Goal: Task Accomplishment & Management: Use online tool/utility

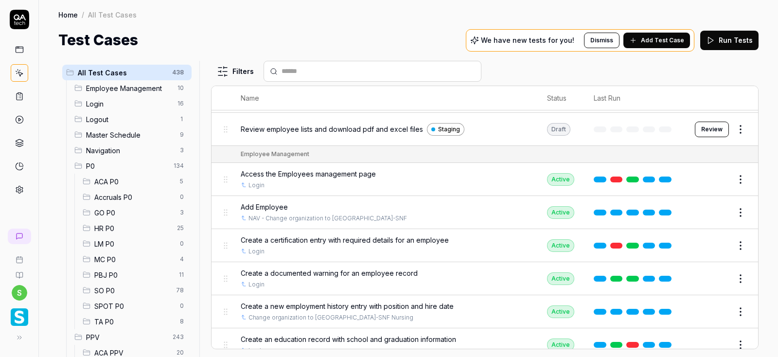
scroll to position [58, 0]
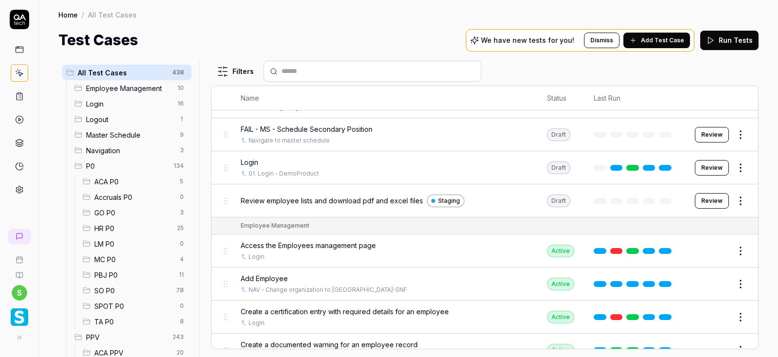
click at [111, 290] on span "SO P0" at bounding box center [132, 291] width 76 height 10
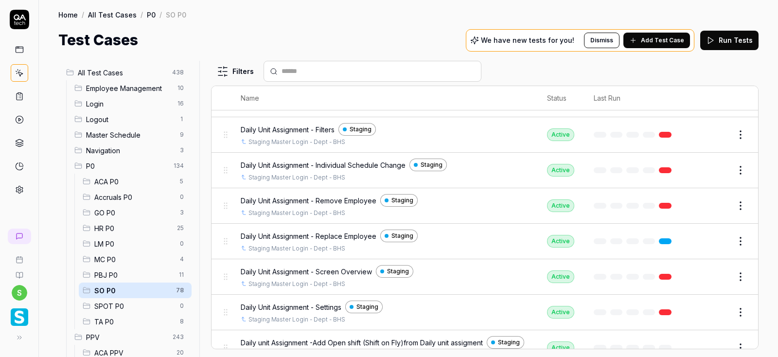
scroll to position [233, 0]
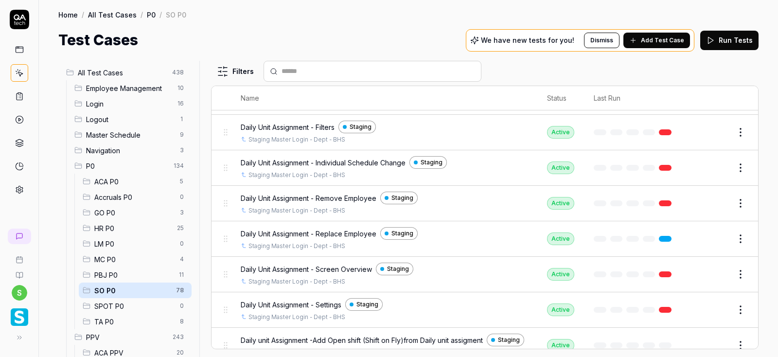
click at [298, 76] on input "text" at bounding box center [379, 71] width 194 height 10
paste input "**********"
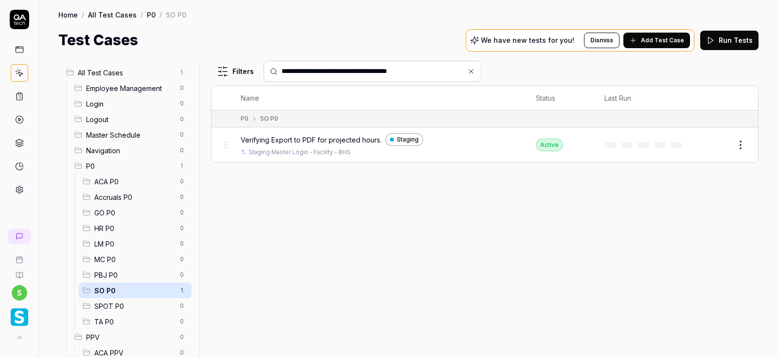
type input "**********"
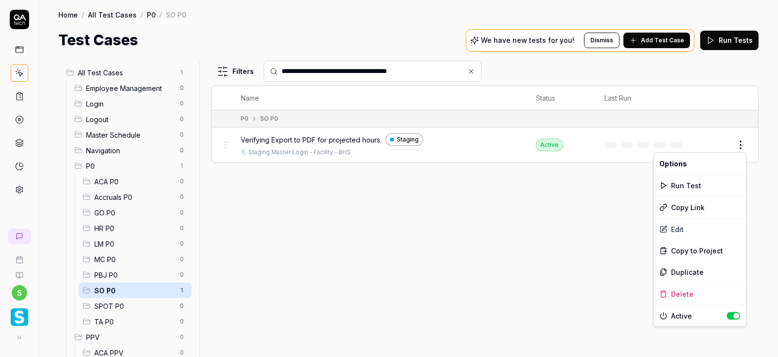
click at [743, 145] on html "**********" at bounding box center [389, 178] width 778 height 357
click at [704, 273] on div "Duplicate" at bounding box center [700, 271] width 92 height 21
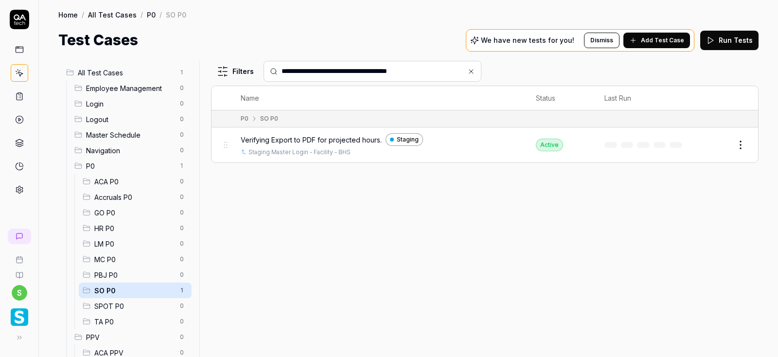
click at [443, 72] on input "**********" at bounding box center [379, 71] width 194 height 10
drag, startPoint x: 437, startPoint y: 69, endPoint x: 264, endPoint y: 71, distance: 173.7
click at [282, 71] on input "**********" at bounding box center [379, 71] width 194 height 10
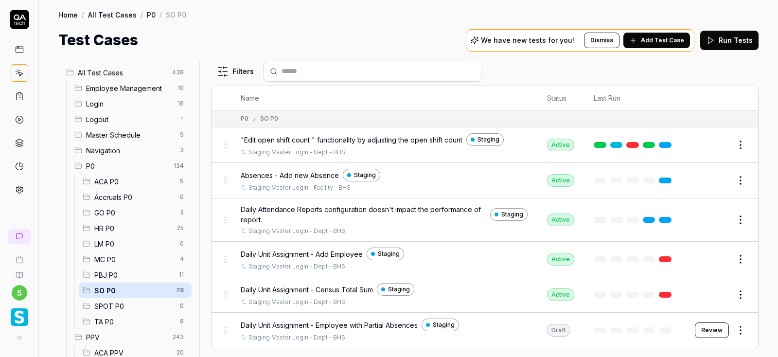
click at [294, 73] on input "text" at bounding box center [379, 71] width 194 height 10
paste input "**********"
type input "**********"
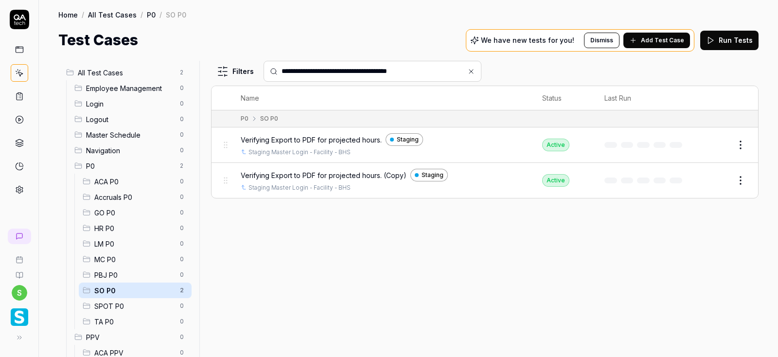
click at [716, 183] on button "Edit" at bounding box center [717, 181] width 23 height 16
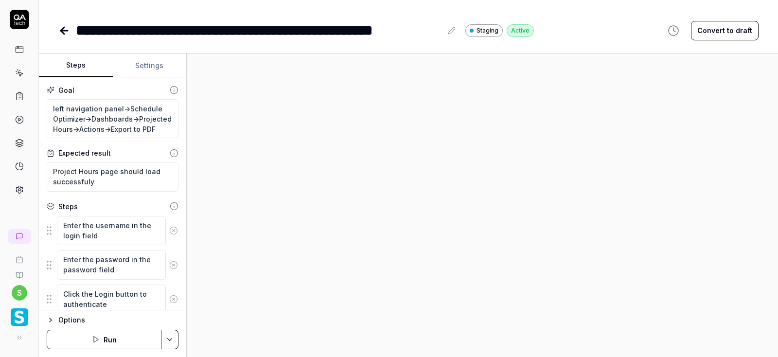
click at [376, 195] on div at bounding box center [482, 206] width 591 height 304
type textarea "*"
click at [454, 33] on icon at bounding box center [452, 31] width 8 height 8
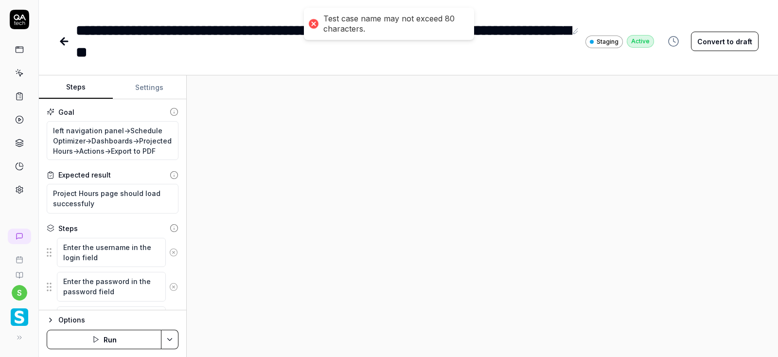
click at [257, 57] on div "**********" at bounding box center [321, 41] width 491 height 44
click at [207, 30] on div "**********" at bounding box center [321, 41] width 491 height 44
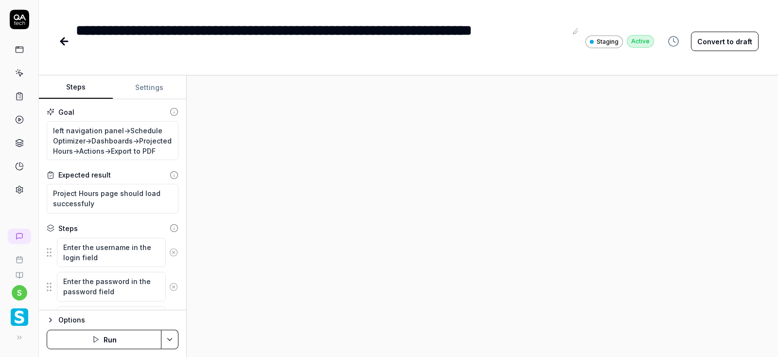
click at [575, 30] on icon at bounding box center [577, 31] width 8 height 8
drag, startPoint x: 162, startPoint y: 150, endPoint x: 72, endPoint y: 150, distance: 90.0
click at [72, 150] on textarea "left navigation panel->Schedule Optimizer->Dashboards->Projected Hours->Actions…" at bounding box center [113, 140] width 132 height 39
type textarea "*"
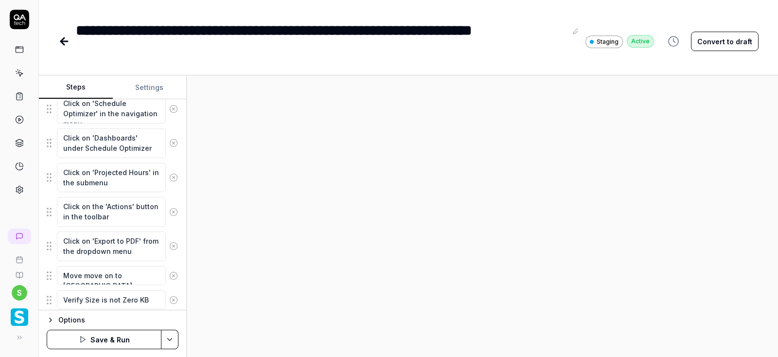
scroll to position [292, 0]
type textarea "left navigation panel->Schedule Optimizer->Dashboards->Projected Hours"
click at [174, 210] on icon at bounding box center [174, 211] width 2 height 2
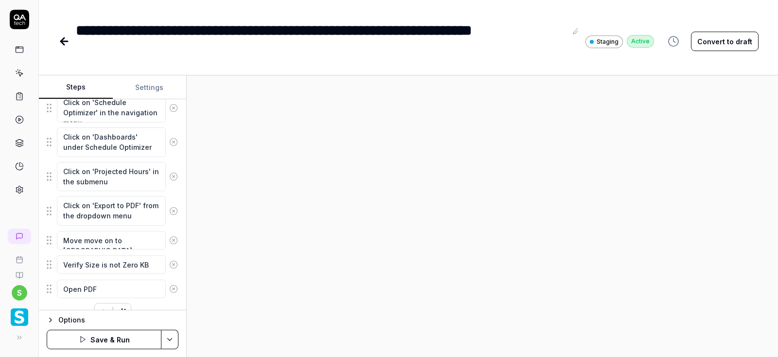
scroll to position [309, 0]
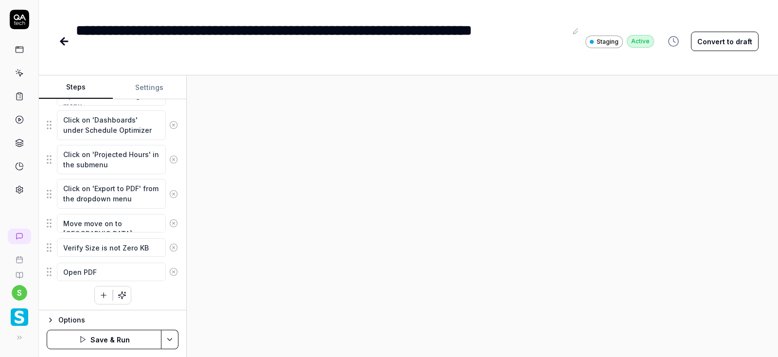
click at [174, 194] on icon at bounding box center [173, 194] width 9 height 9
click at [176, 223] on icon at bounding box center [173, 222] width 9 height 9
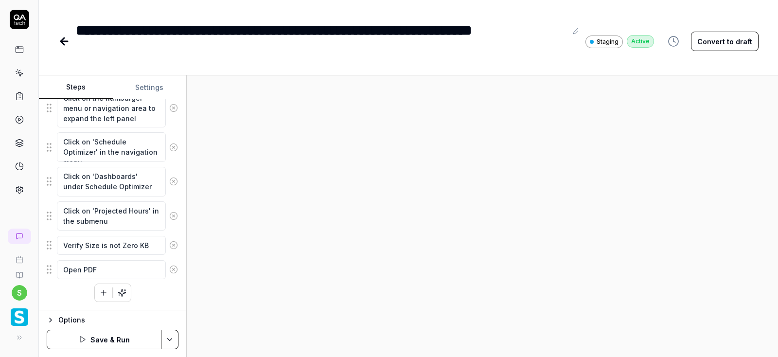
scroll to position [250, 0]
click at [172, 244] on circle at bounding box center [173, 247] width 7 height 7
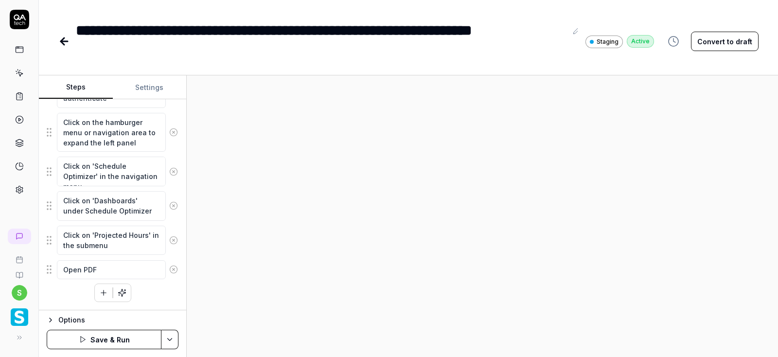
scroll to position [226, 0]
click at [175, 268] on icon at bounding box center [173, 271] width 9 height 9
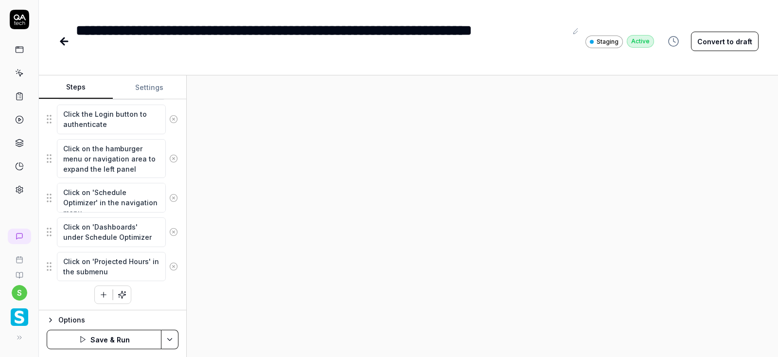
click at [170, 339] on html "**********" at bounding box center [389, 178] width 778 height 357
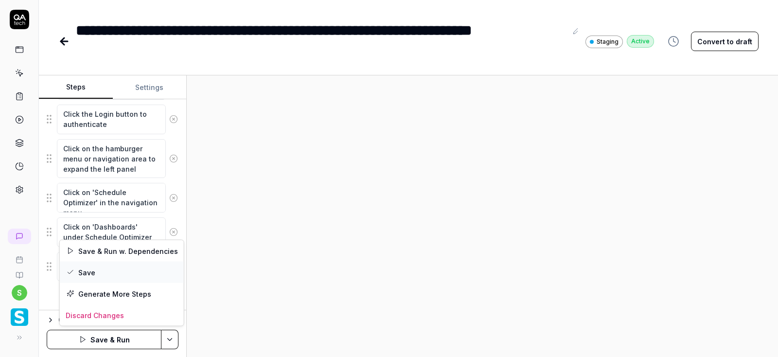
click at [90, 270] on div "Save" at bounding box center [122, 272] width 124 height 21
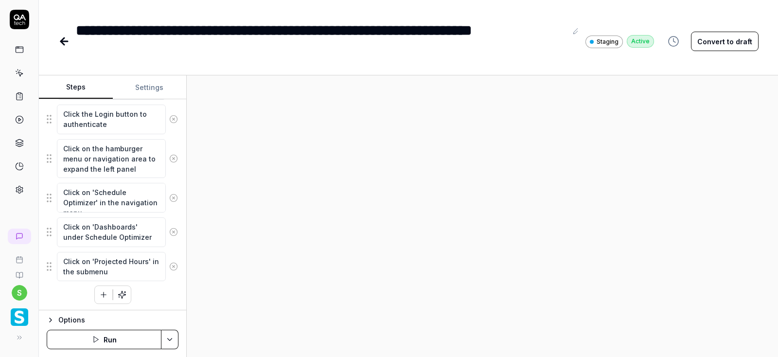
click at [126, 343] on button "Run" at bounding box center [104, 339] width 115 height 19
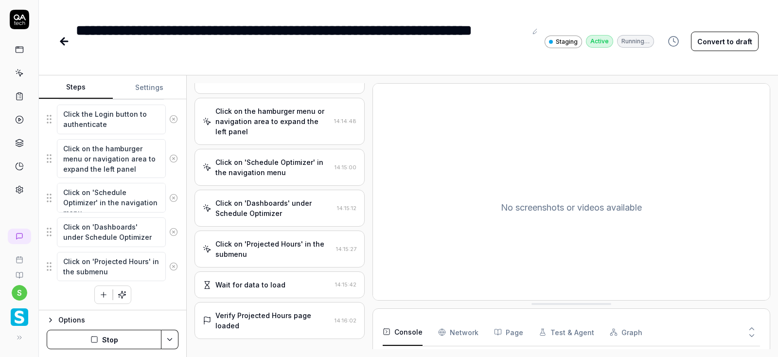
scroll to position [152, 0]
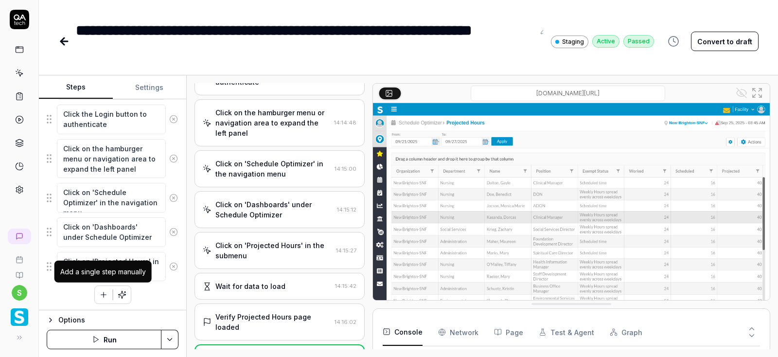
click at [106, 295] on icon "button" at bounding box center [103, 295] width 5 height 0
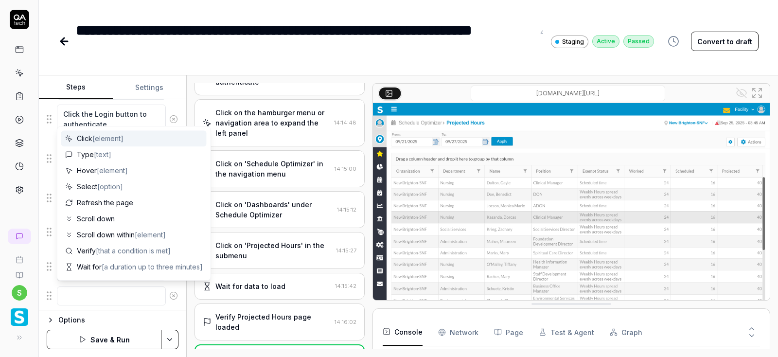
click at [97, 298] on textarea at bounding box center [111, 295] width 109 height 19
type textarea "*"
type textarea "V"
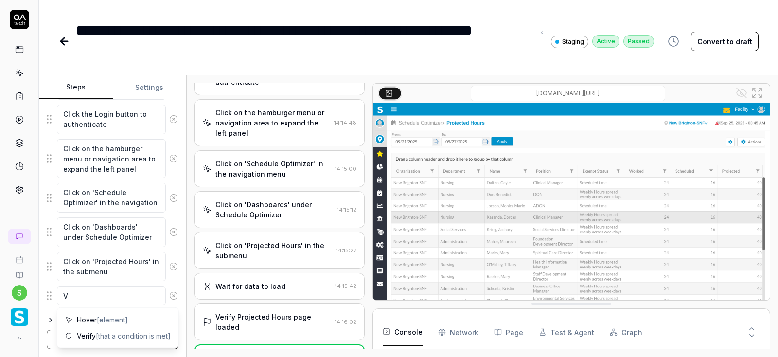
type textarea "*"
type textarea "Ve"
type textarea "*"
type textarea "Ver"
type textarea "*"
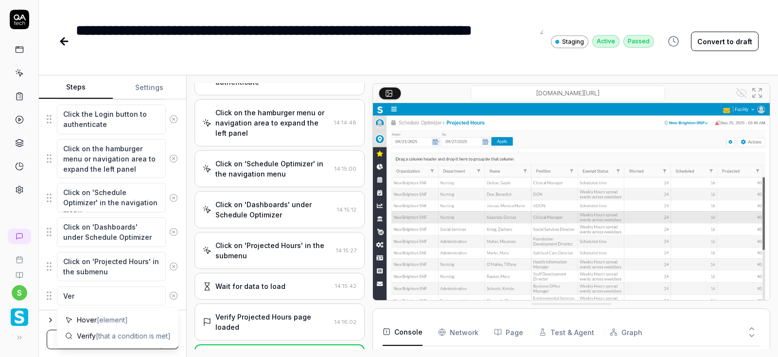
type textarea "Veri"
type textarea "*"
type textarea "Verif"
type textarea "*"
type textarea "Verify"
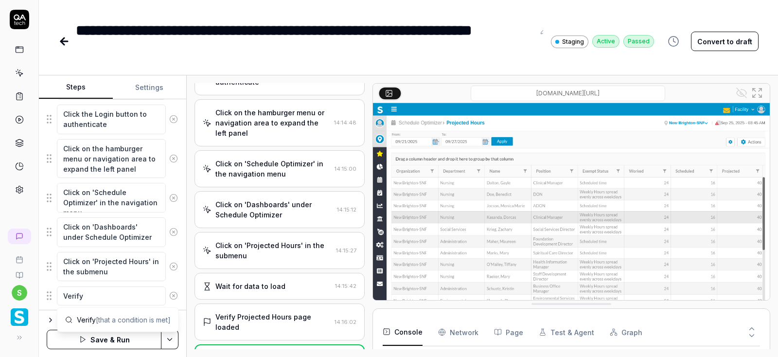
type textarea "*"
type textarea "Verify"
type textarea "*"
type textarea "Verify d"
type textarea "*"
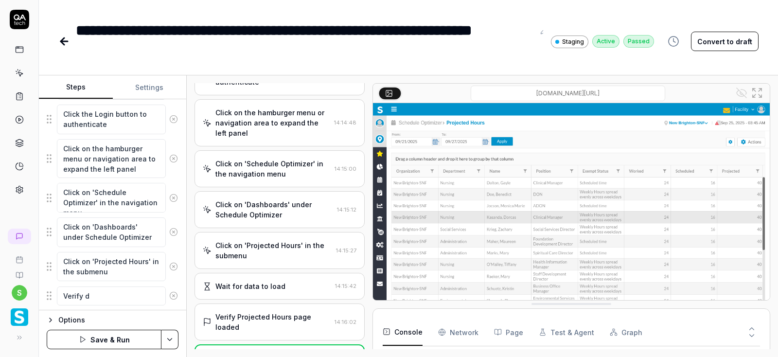
type textarea "Verify da"
type textarea "*"
type textarea "Verify dat"
type textarea "*"
type textarea "Verify data"
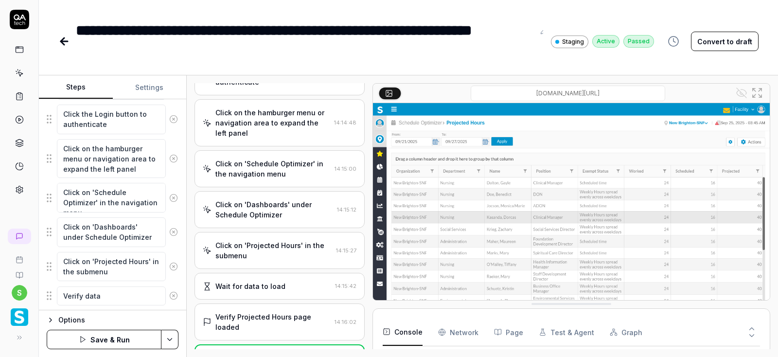
type textarea "*"
type textarea "Verify data"
type textarea "*"
type textarea "Verify data"
type textarea "*"
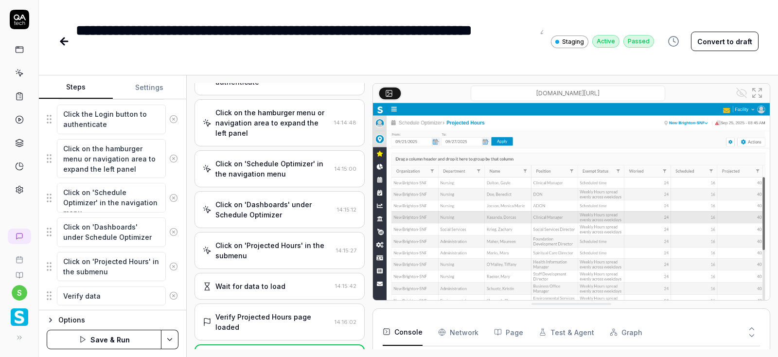
type textarea "Verify dat"
type textarea "*"
type textarea "Verify da"
type textarea "*"
type textarea "Verify d"
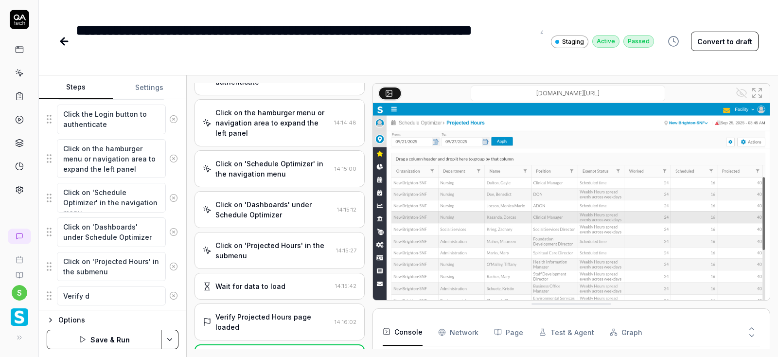
type textarea "*"
type textarea "Verify"
type textarea "*"
type textarea "Verify"
type textarea "*"
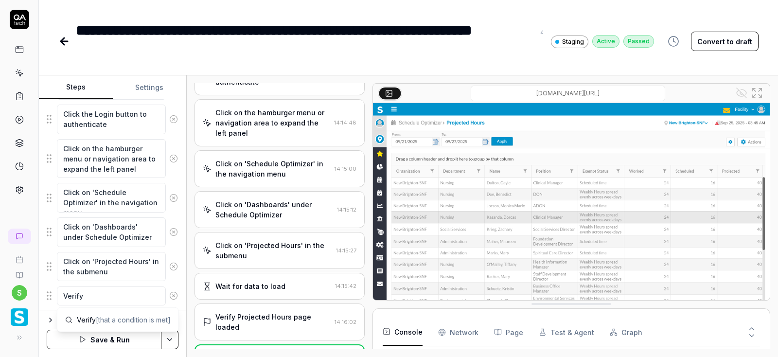
type textarea "Verify"
type textarea "*"
type textarea "Verify g"
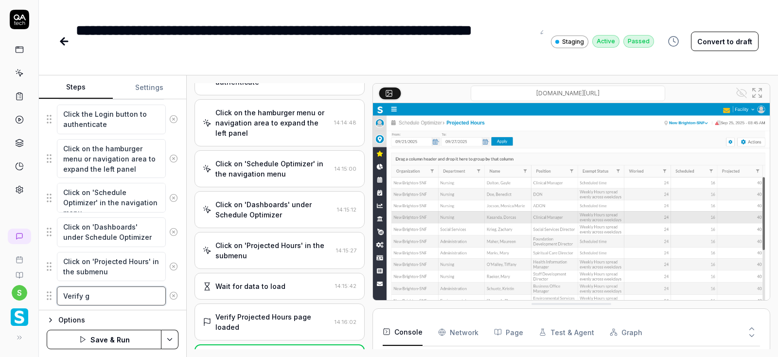
type textarea "*"
type textarea "Verify gr"
type textarea "*"
type textarea "Verify gri"
type textarea "*"
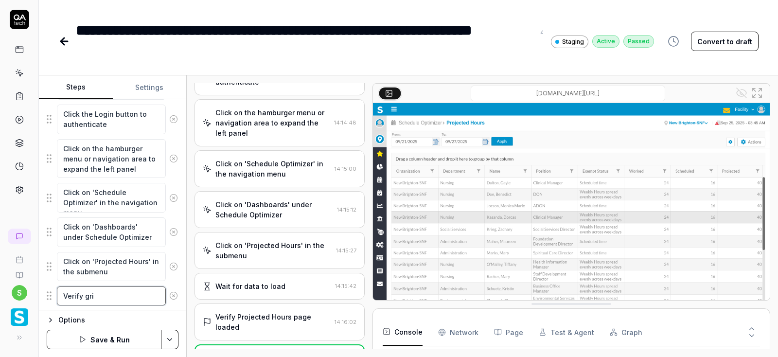
type textarea "Verify grid"
type textarea "*"
type textarea "Verify grid"
type textarea "*"
type textarea "Verify grid c"
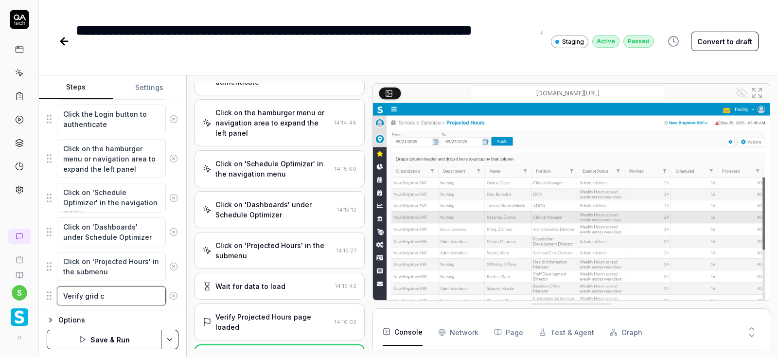
type textarea "*"
type textarea "Verify grid co"
type textarea "*"
type textarea "Verify grid con"
type textarea "*"
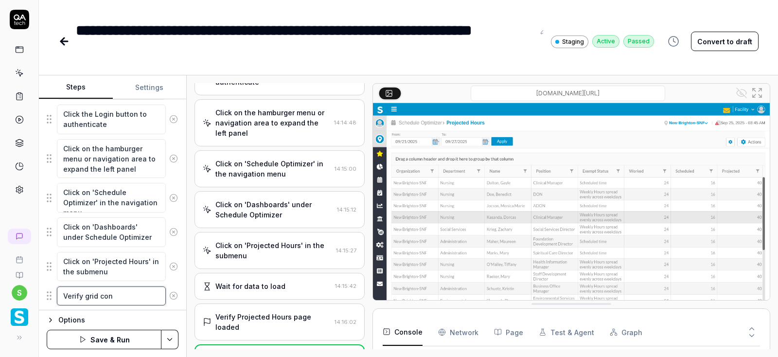
type textarea "Verify grid cont"
type textarea "*"
type textarea "Verify grid conta"
type textarea "*"
type textarea "Verify grid contai"
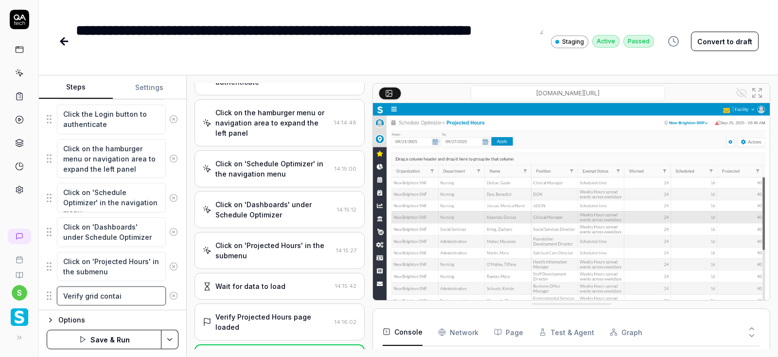
type textarea "*"
type textarea "Verify grid contain"
type textarea "*"
type textarea "Verify grid contains"
type textarea "*"
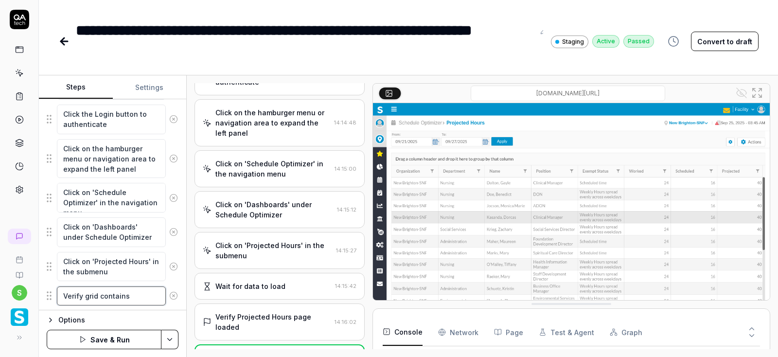
type textarea "Verify grid contains"
type textarea "*"
type textarea "Verify grid contains D"
type textarea "*"
type textarea "Verify grid contains DA"
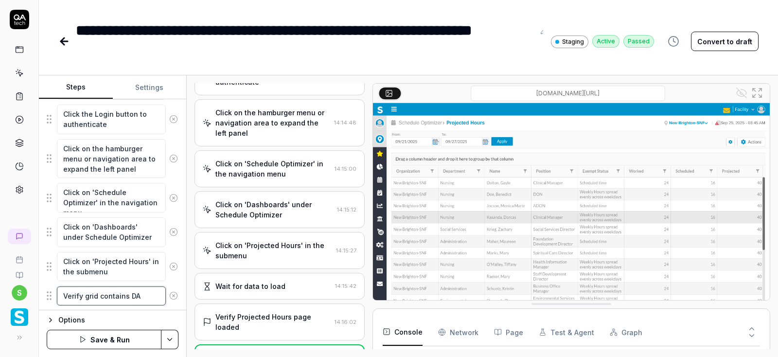
type textarea "*"
type textarea "Verify grid contains DAT"
type textarea "*"
type textarea "Verify grid contains DA"
type textarea "*"
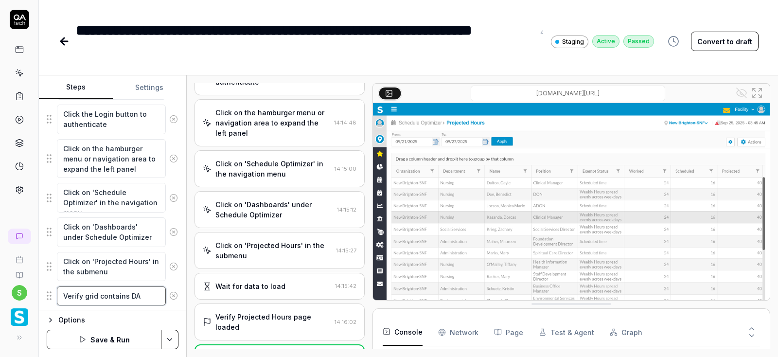
type textarea "Verify grid contains D"
type textarea "*"
type textarea "Verify grid contains Da"
type textarea "*"
type textarea "Verify grid contains Dat"
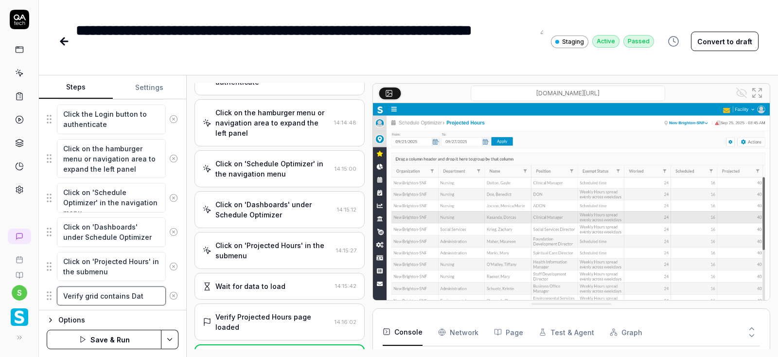
type textarea "*"
type textarea "Verify grid contains Data"
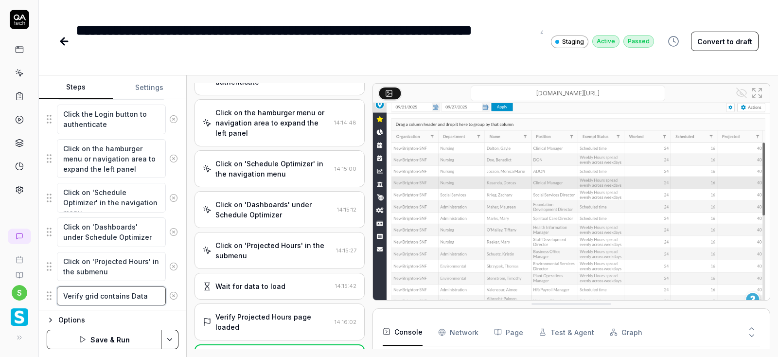
scroll to position [51, 0]
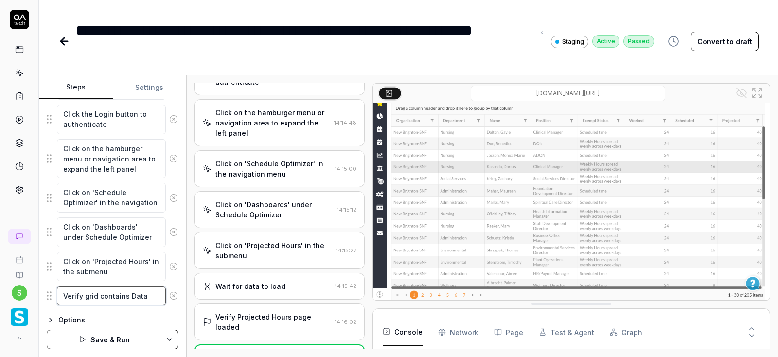
type textarea "*"
type textarea "Verify grid contains Data"
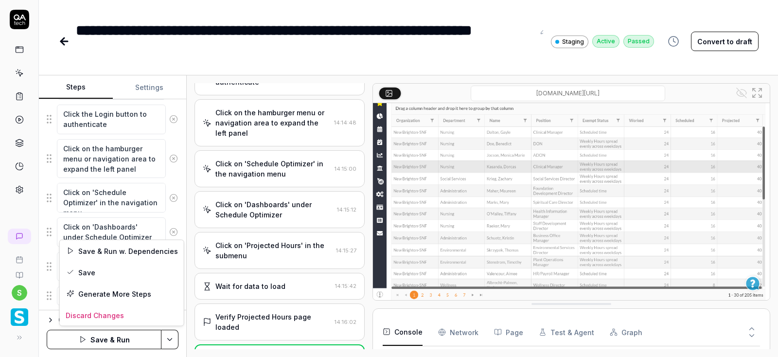
click at [169, 340] on html "**********" at bounding box center [389, 178] width 778 height 357
click at [93, 272] on div "Save" at bounding box center [122, 272] width 124 height 21
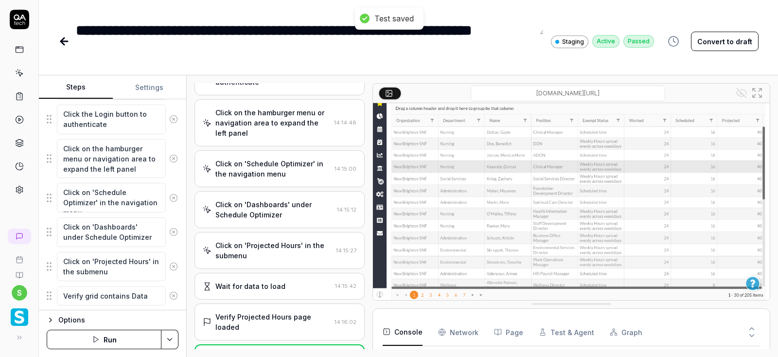
click at [107, 343] on button "Run" at bounding box center [104, 339] width 115 height 19
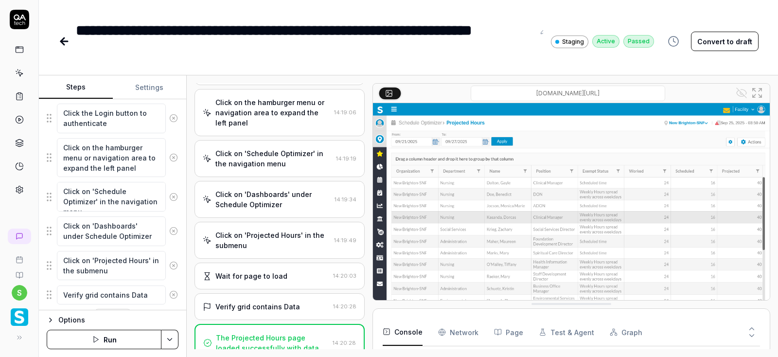
scroll to position [226, 0]
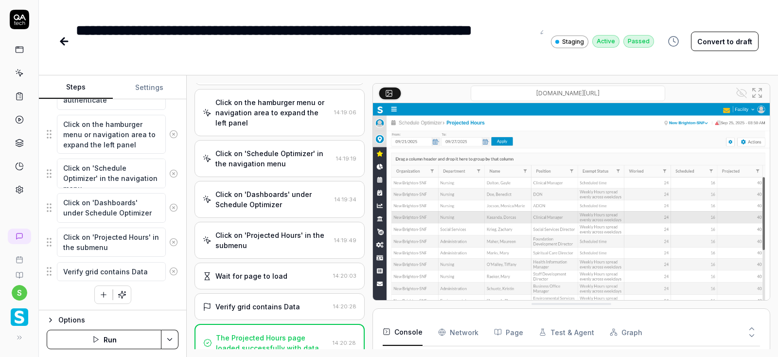
click at [391, 93] on icon at bounding box center [389, 93] width 8 height 8
click at [758, 93] on icon at bounding box center [757, 93] width 12 height 12
click at [261, 307] on div "Verify grid contains Data" at bounding box center [257, 307] width 85 height 10
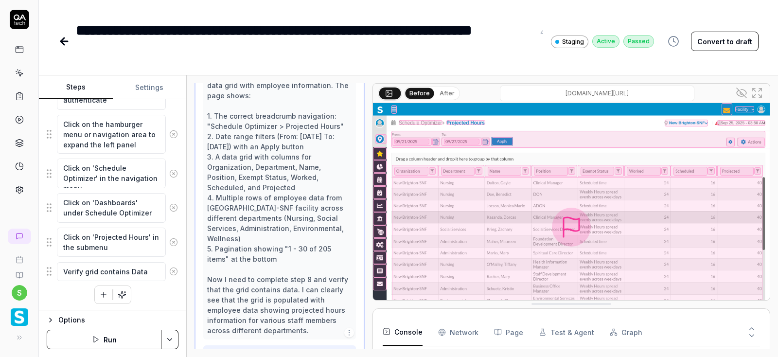
scroll to position [425, 0]
click at [683, 124] on div at bounding box center [686, 123] width 43 height 6
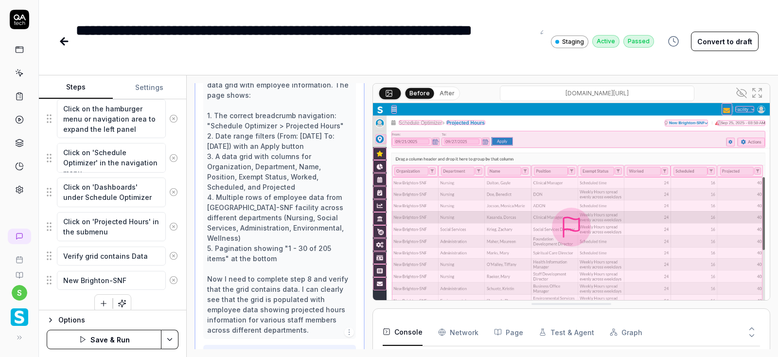
scroll to position [250, 0]
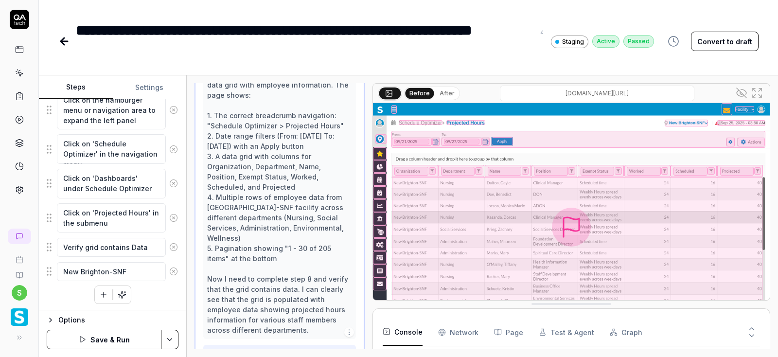
type textarea "*"
type textarea "New Brighton-SN"
type textarea "*"
type textarea "New Brighton-S"
type textarea "*"
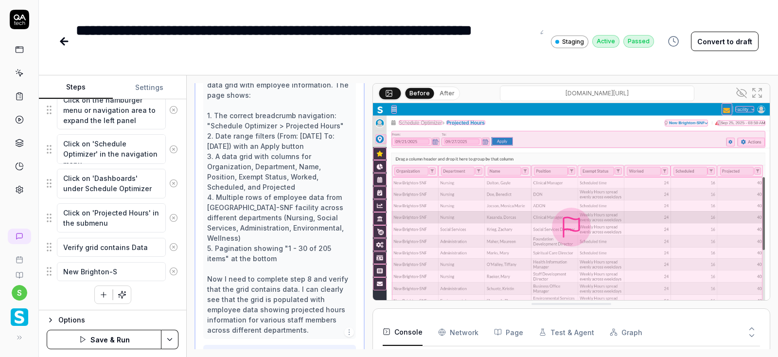
type textarea "[GEOGRAPHIC_DATA]-"
type textarea "*"
type textarea "[GEOGRAPHIC_DATA]"
type textarea "*"
type textarea "New Brighto"
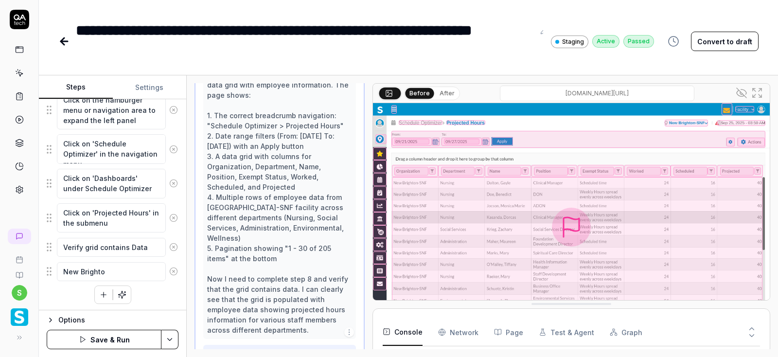
type textarea "*"
type textarea "New Bright"
type textarea "*"
type textarea "New Brigh"
type textarea "*"
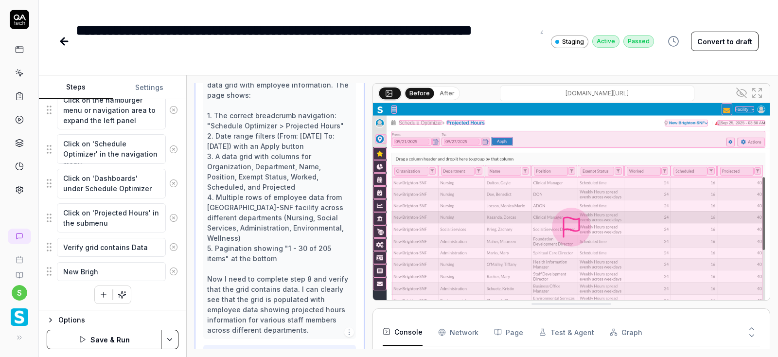
type textarea "New Brig"
type textarea "*"
type textarea "New Bri"
type textarea "*"
type textarea "New Br"
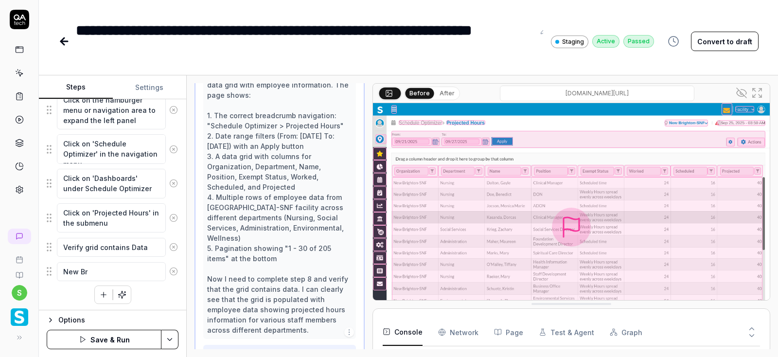
type textarea "*"
type textarea "New B"
type textarea "*"
type textarea "New"
type textarea "*"
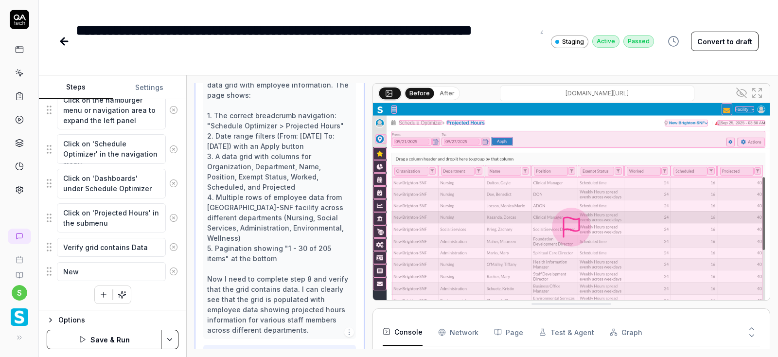
type textarea "New"
type textarea "*"
type textarea "Ne"
type textarea "*"
type textarea "N"
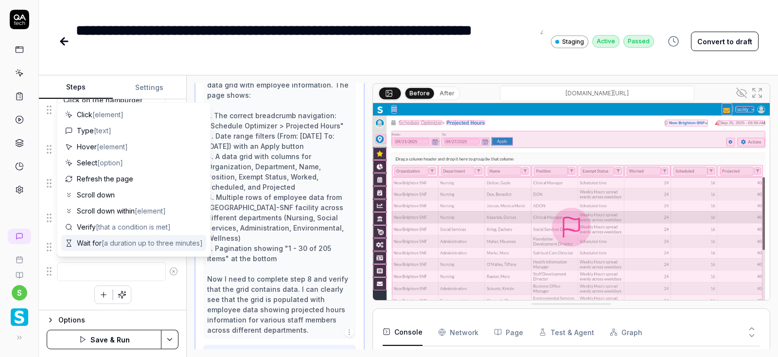
click at [173, 271] on icon at bounding box center [174, 271] width 2 height 2
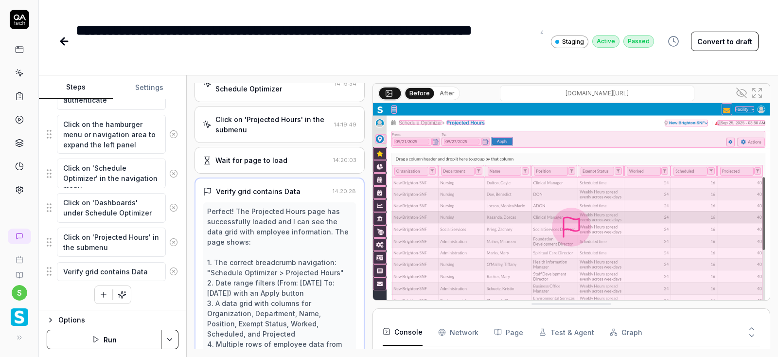
scroll to position [250, 0]
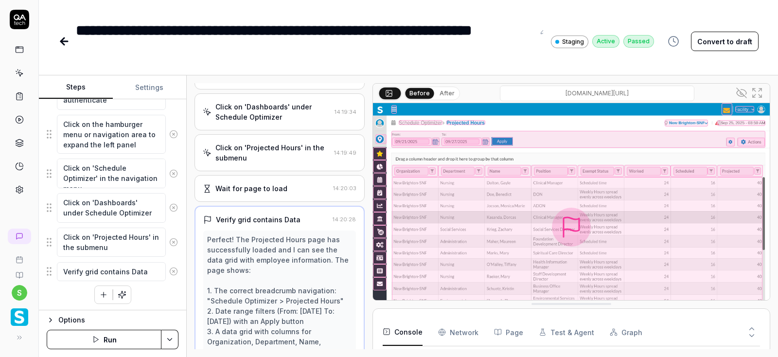
click at [273, 149] on div "Click on 'Projected Hours' in the submenu" at bounding box center [272, 153] width 115 height 20
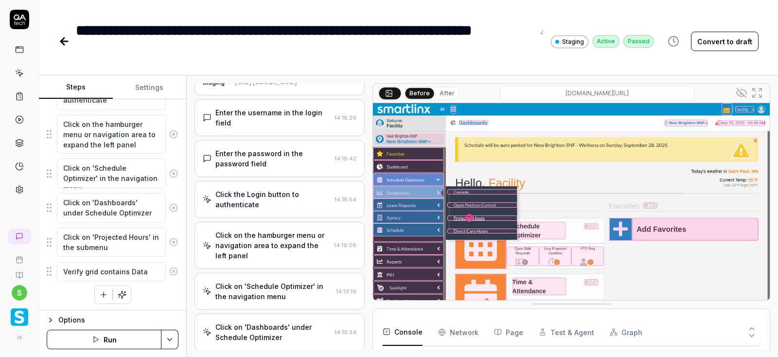
scroll to position [0, 0]
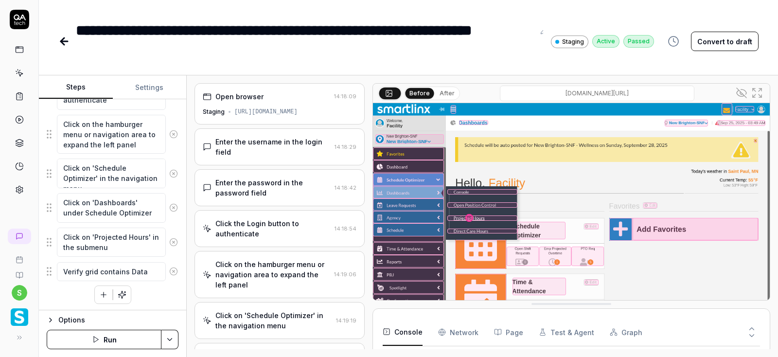
click at [258, 142] on div "Enter the username in the login field" at bounding box center [272, 147] width 115 height 20
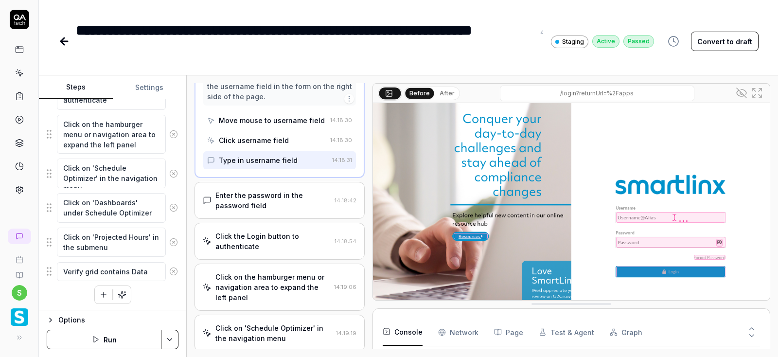
click at [277, 272] on div "Click on the hamburger menu or navigation area to expand the left panel" at bounding box center [272, 287] width 115 height 31
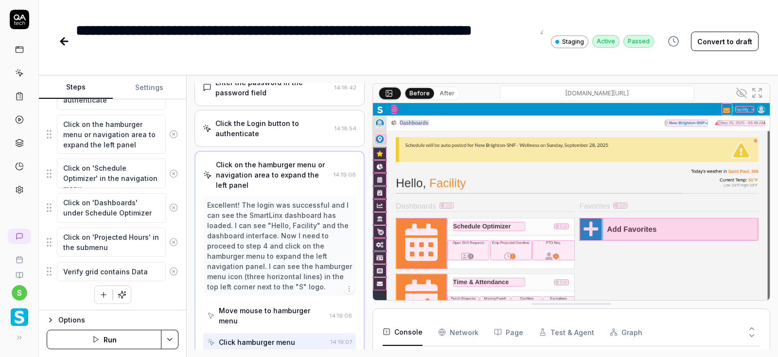
scroll to position [98, 0]
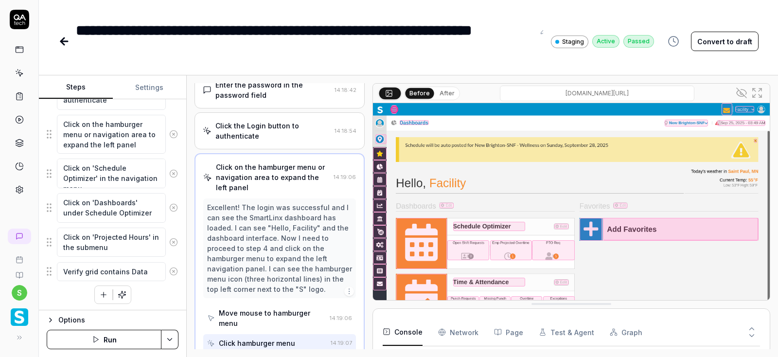
click at [103, 296] on icon "button" at bounding box center [103, 294] width 9 height 9
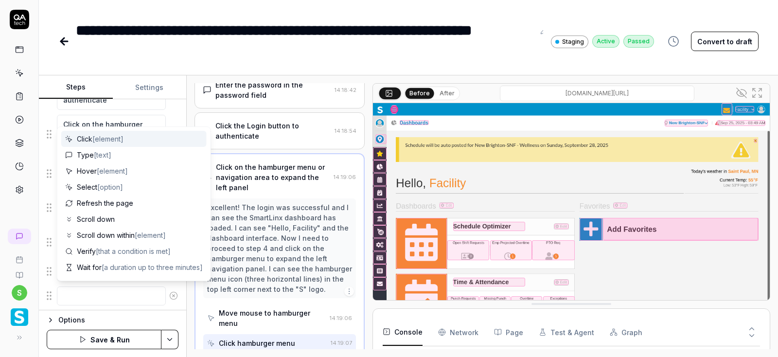
click at [100, 296] on textarea at bounding box center [111, 295] width 109 height 19
type textarea "*"
type textarea "M"
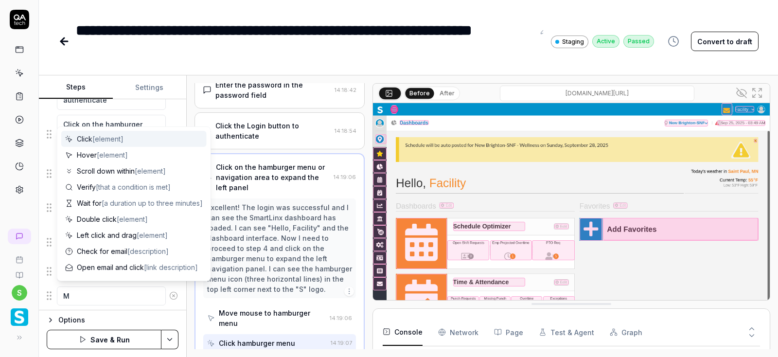
type textarea "*"
type textarea "Mo"
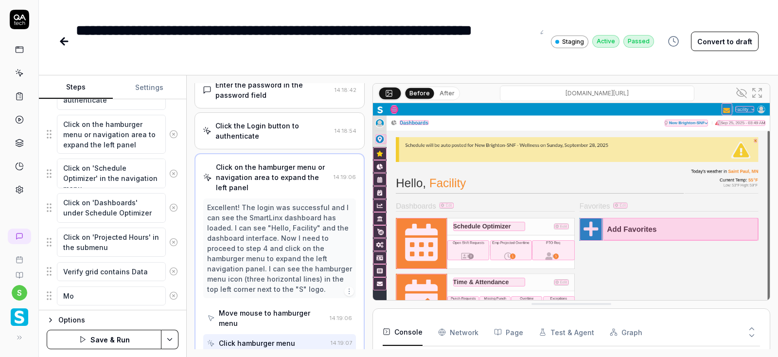
type textarea "*"
type textarea "Mov"
type textarea "*"
type textarea "Move"
type textarea "*"
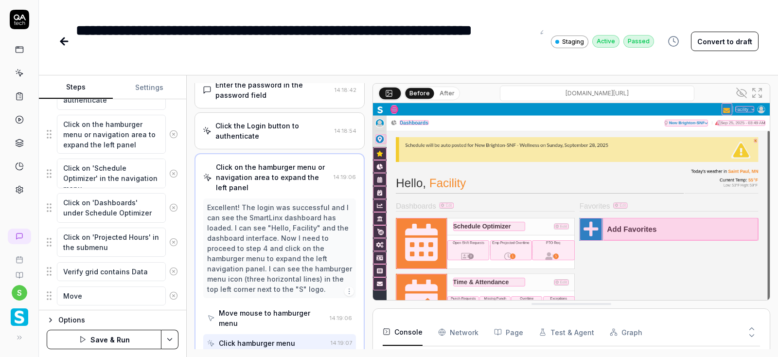
type textarea "Move"
type textarea "*"
type textarea "Move m"
type textarea "*"
type textarea "Move mo"
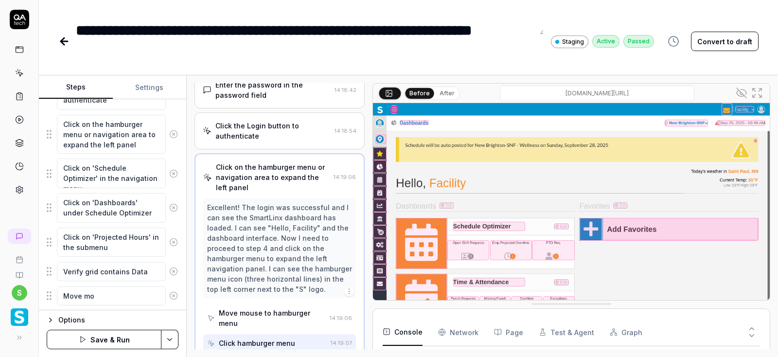
type textarea "*"
type textarea "Move mou"
type textarea "*"
type textarea "Move mous"
type textarea "*"
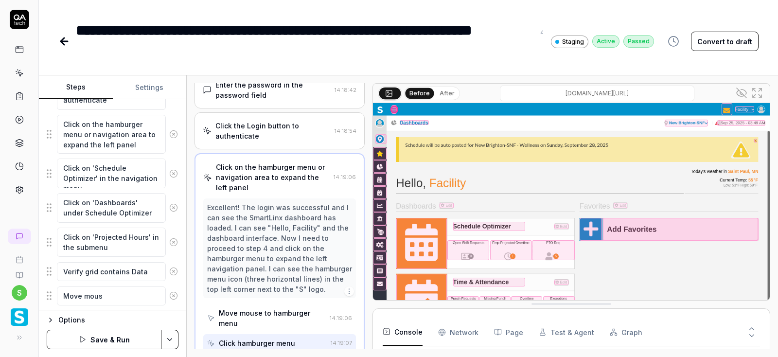
type textarea "Move mouse"
type textarea "*"
type textarea "Move mouse"
type textarea "*"
type textarea "Move mouse t"
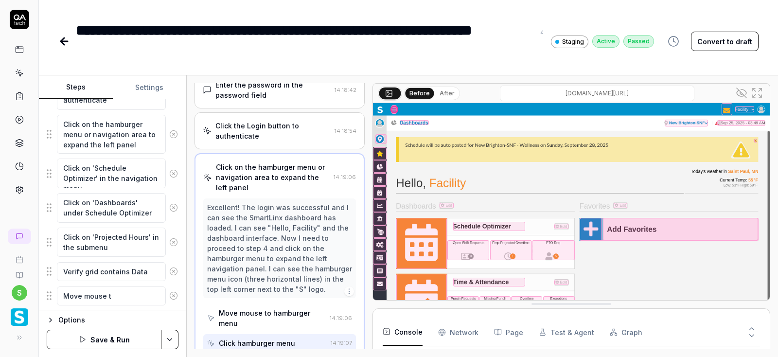
type textarea "*"
type textarea "Move mouse to"
type textarea "*"
type textarea "Move mouse to"
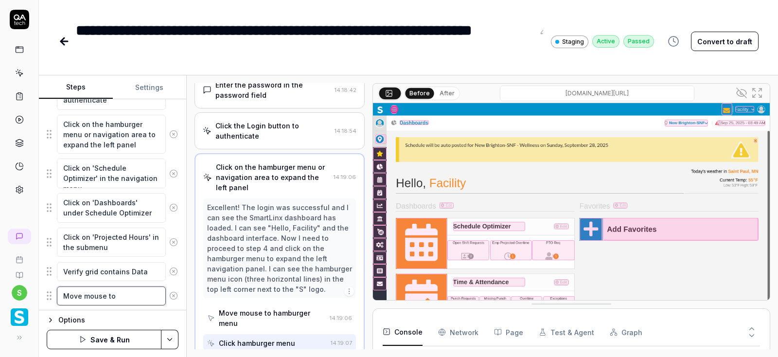
click at [133, 292] on textarea "Move mouse to" at bounding box center [111, 295] width 109 height 19
paste textarea "orglevel-breadcrumb__dep-text"
type textarea "*"
click at [133, 292] on textarea "Move mouse to orglevel-breadcrumb__dep-text" at bounding box center [111, 301] width 109 height 30
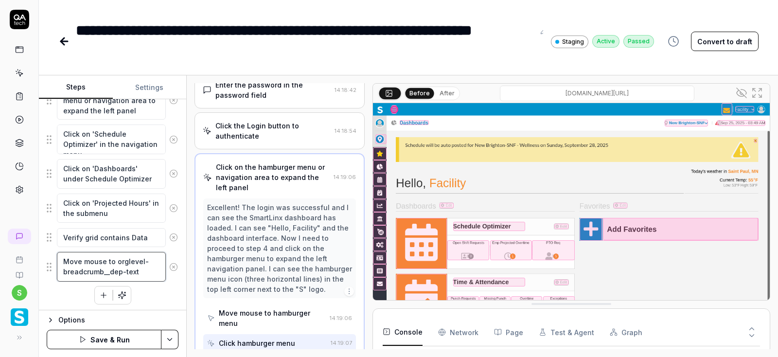
click at [147, 272] on textarea "Move mouse to orglevel-breadcrumb__dep-text" at bounding box center [111, 267] width 109 height 30
type textarea "Move mouse to orglevel-breadcrumb__dep-text"
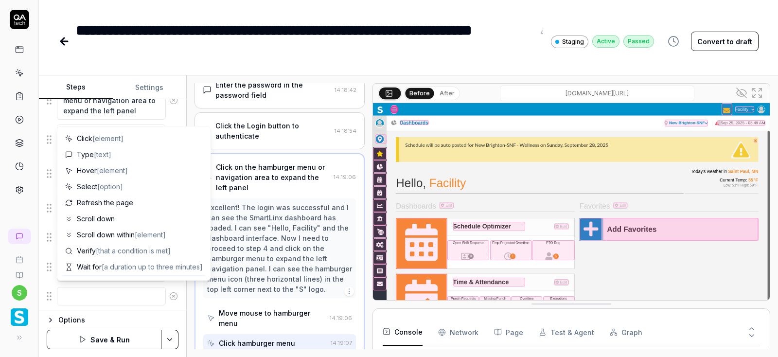
click at [102, 300] on textarea at bounding box center [111, 296] width 109 height 19
type textarea "*"
type textarea "C"
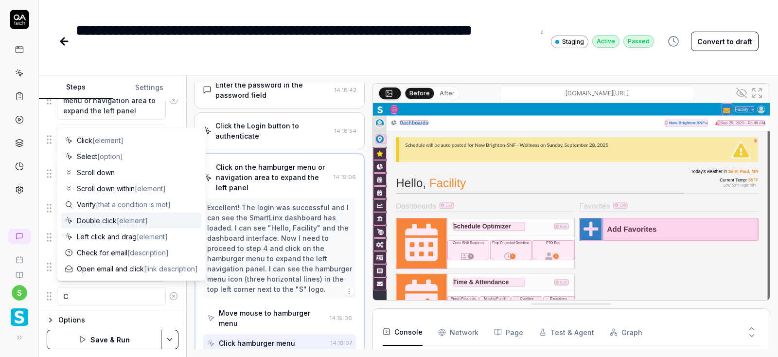
type textarea "*"
type textarea "Cl"
type textarea "*"
type textarea "Cli"
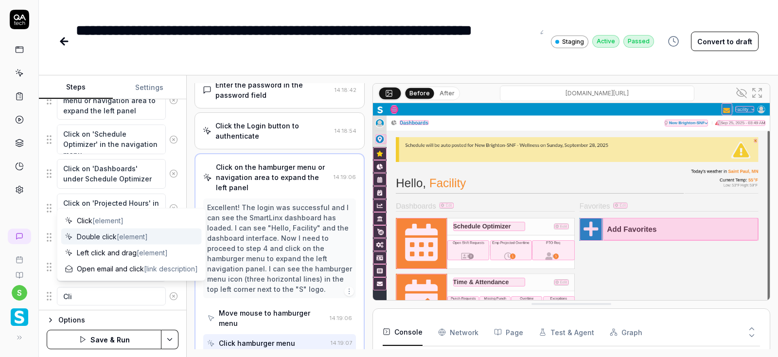
type textarea "*"
type textarea "Clic"
type textarea "*"
type textarea "Click"
type textarea "*"
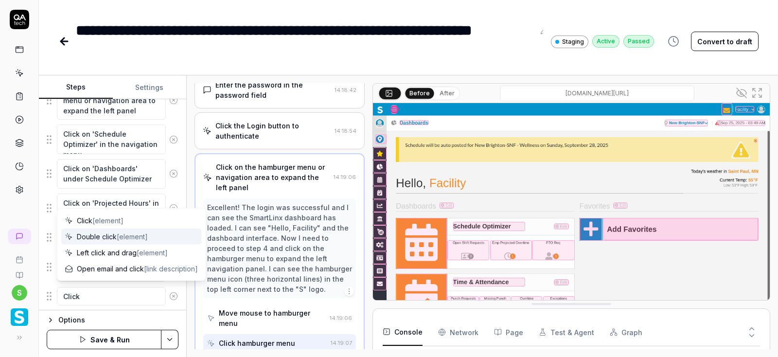
type textarea "Click"
type textarea "*"
type textarea "Click o"
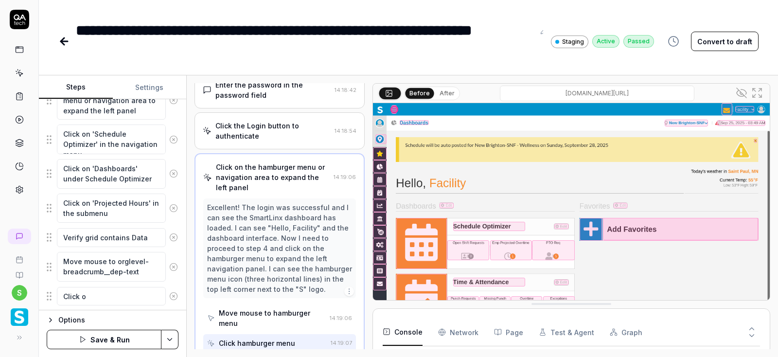
type textarea "*"
type textarea "Click on"
type textarea "*"
type textarea "Click on"
type textarea "*"
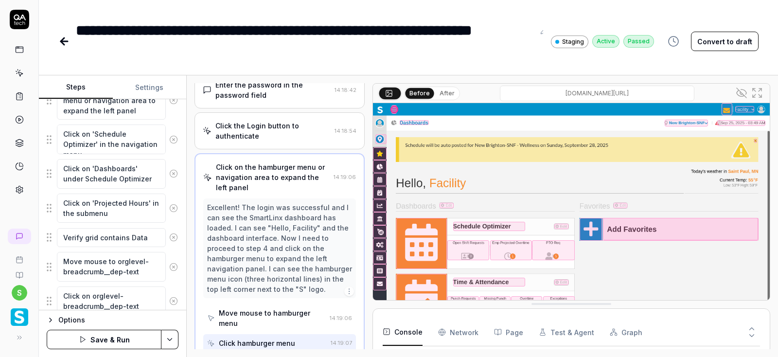
scroll to position [294, 0]
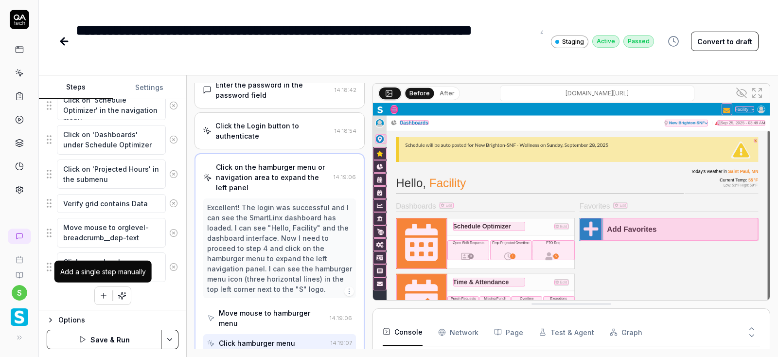
type textarea "Click on orglevel-breadcrumb__dep-text"
click at [106, 291] on icon "button" at bounding box center [103, 295] width 9 height 9
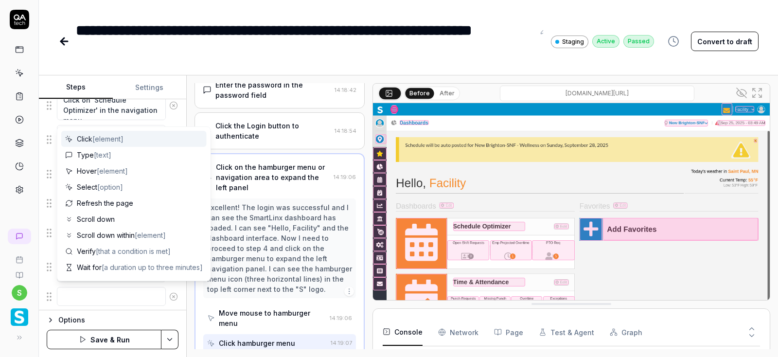
click at [81, 300] on textarea at bounding box center [111, 296] width 109 height 19
type textarea "*"
type textarea "S"
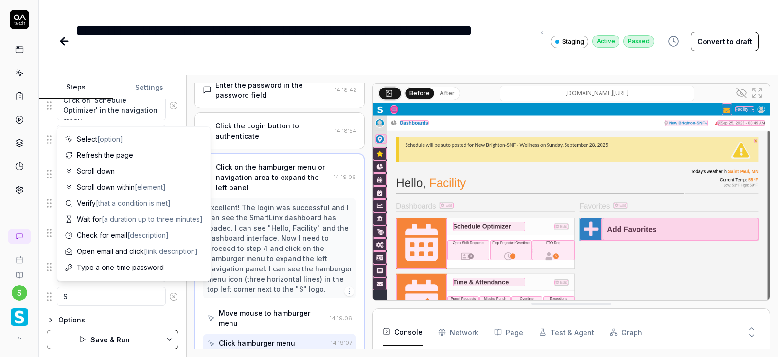
type textarea "*"
type textarea "Se"
type textarea "*"
type textarea "Sel"
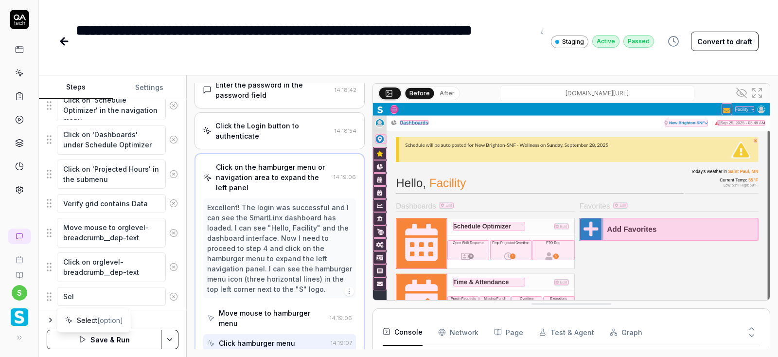
type textarea "*"
type textarea "Sele"
type textarea "*"
type textarea "Selec"
type textarea "*"
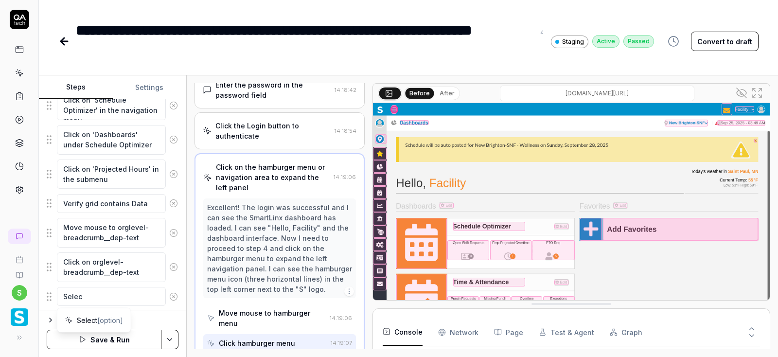
type textarea "Select"
type textarea "*"
type textarea "Select"
type textarea "*"
type textarea "Select o"
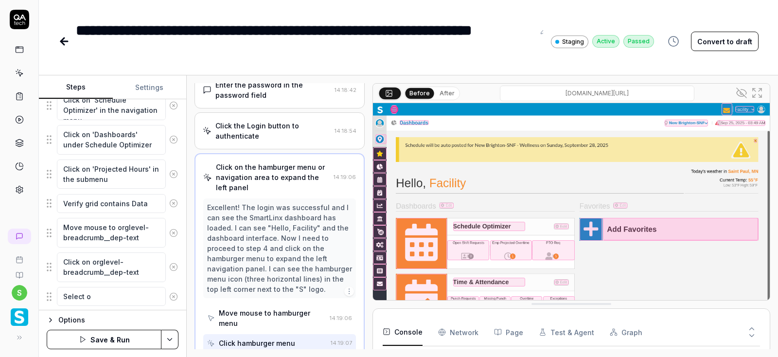
type textarea "*"
type textarea "Select or"
type textarea "*"
type textarea "Select org"
type textarea "*"
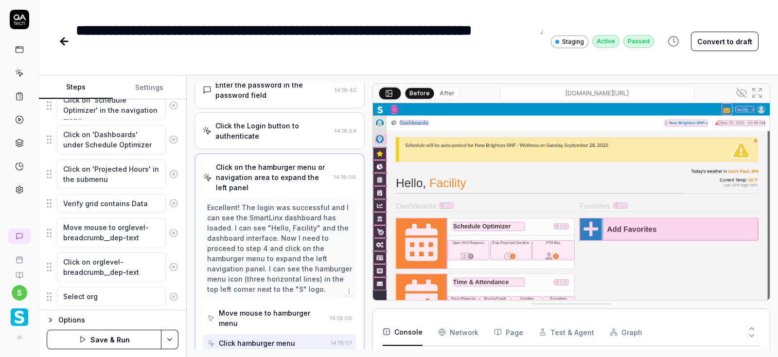
type textarea "Select orga"
type textarea "*"
type textarea "Select organ"
type textarea "*"
type textarea "Select organi"
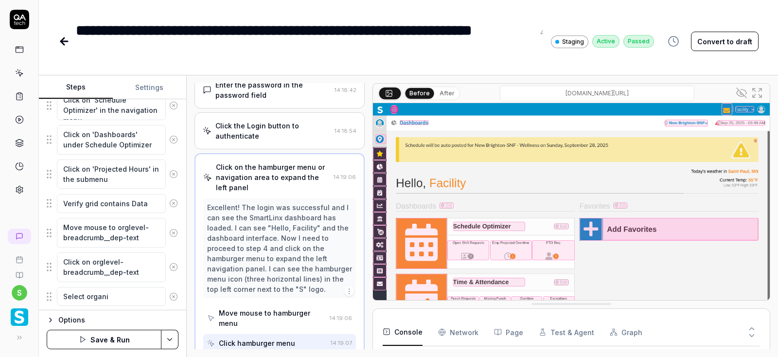
type textarea "*"
type textarea "Select organiz"
type textarea "*"
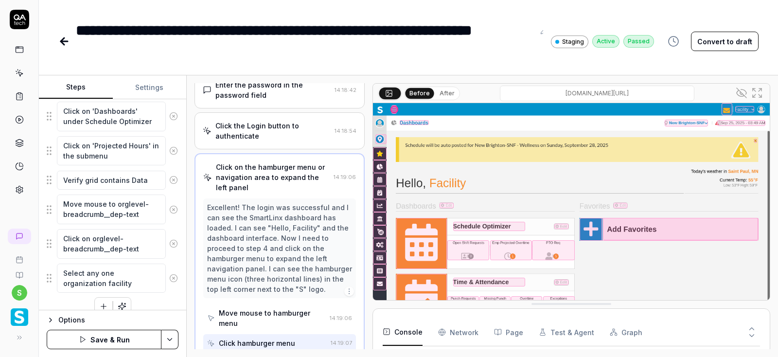
scroll to position [329, 0]
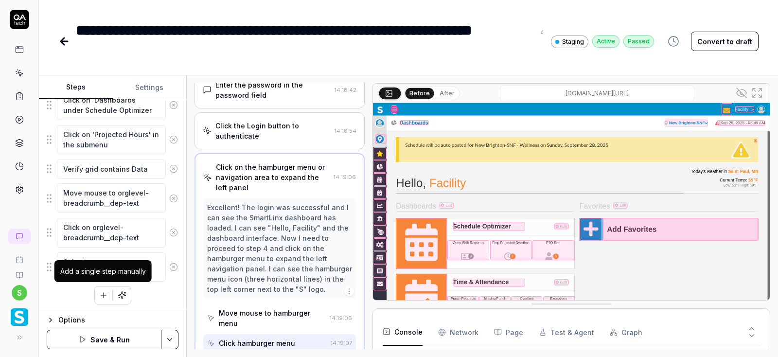
click at [104, 293] on icon "button" at bounding box center [103, 295] width 9 height 9
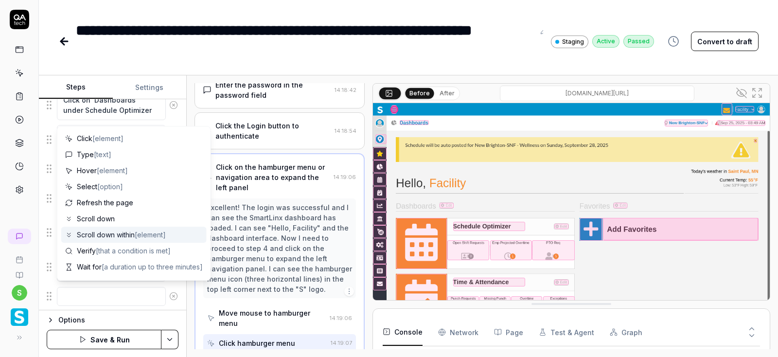
scroll to position [58, 0]
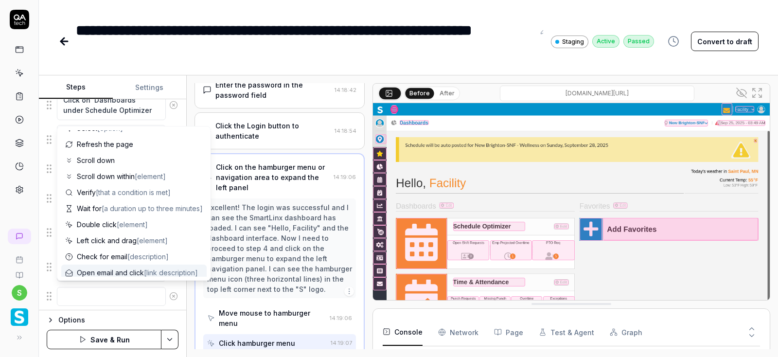
click at [97, 291] on textarea at bounding box center [111, 296] width 109 height 19
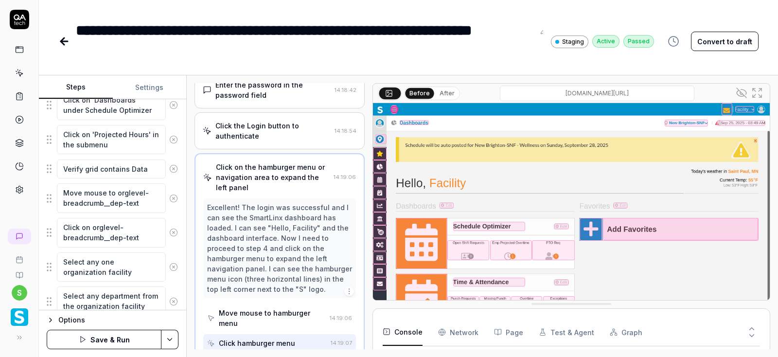
scroll to position [363, 0]
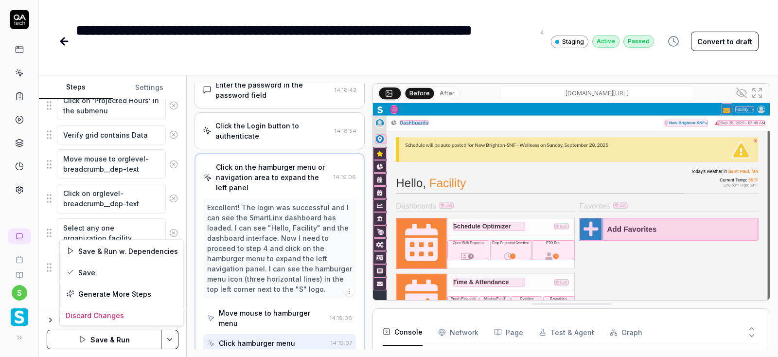
click at [166, 335] on html "**********" at bounding box center [389, 178] width 778 height 357
click at [80, 272] on div "Save" at bounding box center [122, 272] width 124 height 21
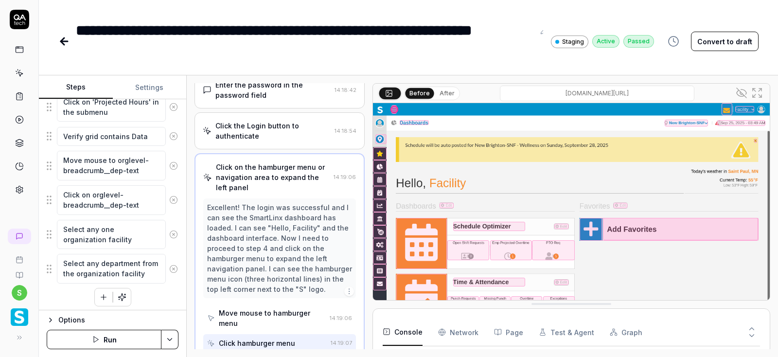
scroll to position [363, 0]
click at [101, 294] on icon "button" at bounding box center [103, 295] width 9 height 9
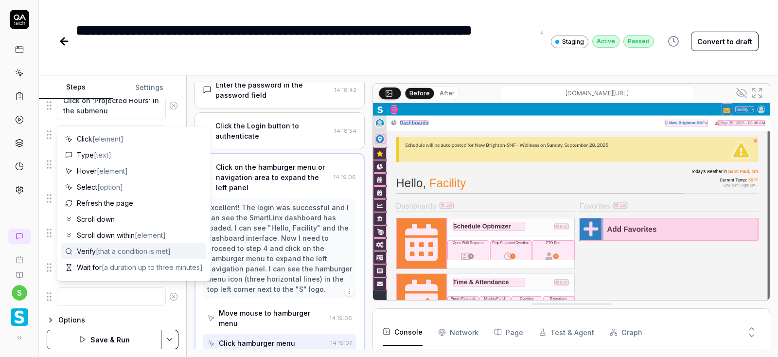
scroll to position [58, 0]
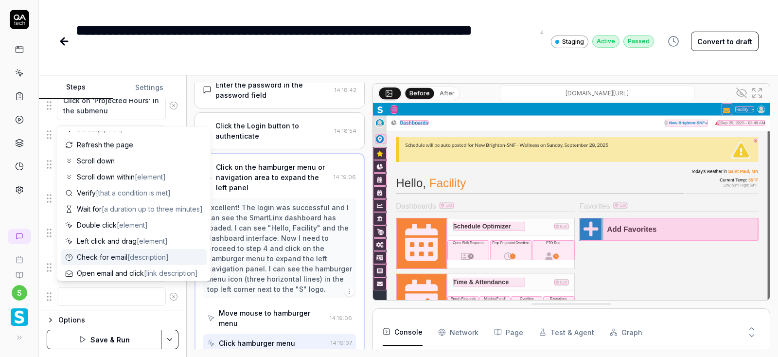
click at [107, 291] on textarea at bounding box center [111, 296] width 109 height 19
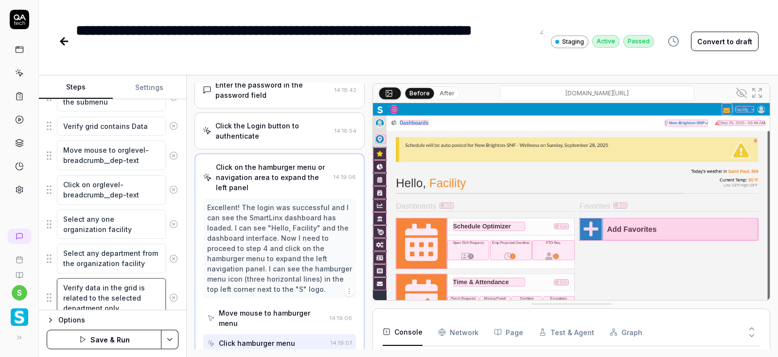
scroll to position [407, 0]
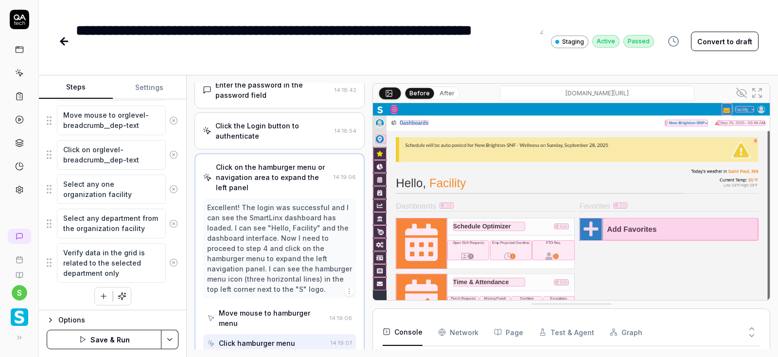
click at [105, 292] on icon "button" at bounding box center [103, 296] width 9 height 9
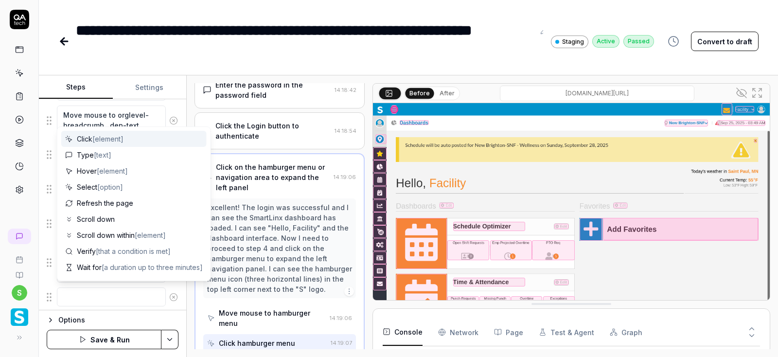
click at [101, 293] on textarea at bounding box center [111, 296] width 109 height 19
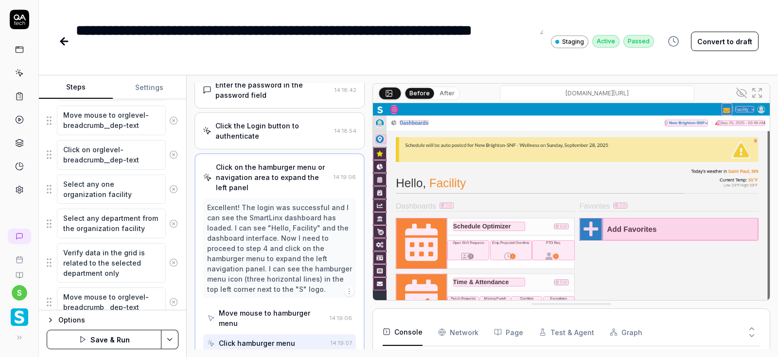
scroll to position [441, 0]
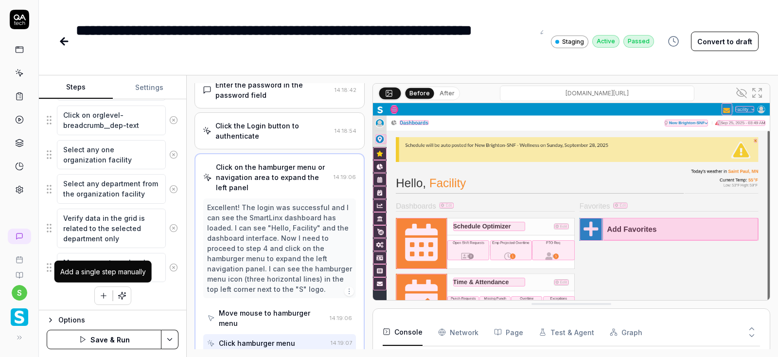
click at [104, 298] on button "button" at bounding box center [104, 296] width 18 height 18
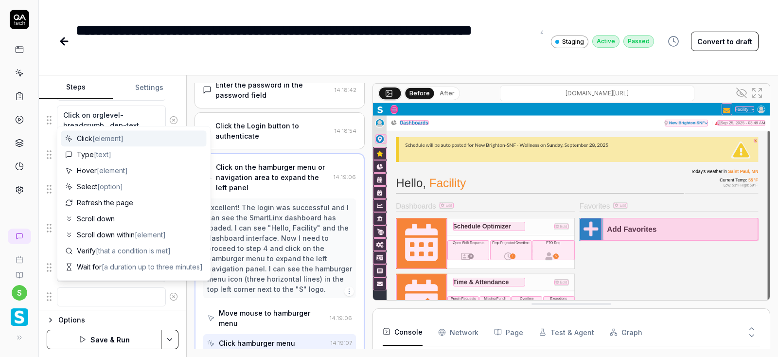
click at [84, 298] on textarea at bounding box center [111, 296] width 109 height 19
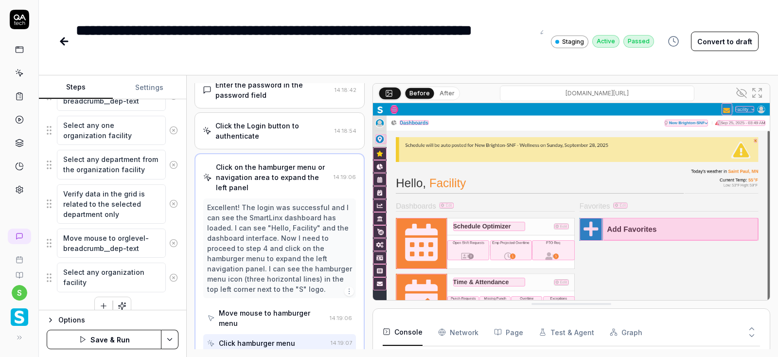
scroll to position [475, 0]
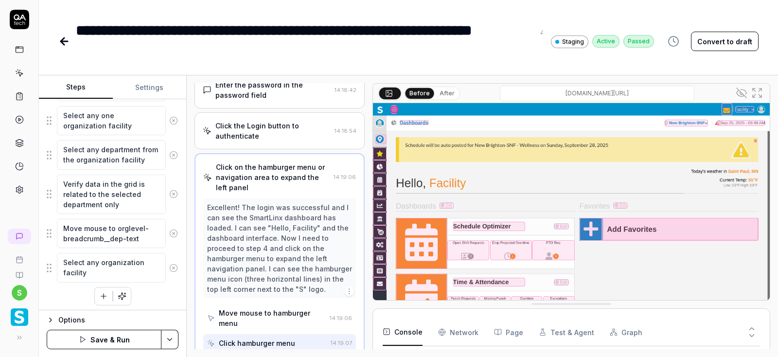
drag, startPoint x: 100, startPoint y: 275, endPoint x: 61, endPoint y: 254, distance: 43.9
click at [61, 254] on textarea "Select any organization facility" at bounding box center [111, 268] width 109 height 30
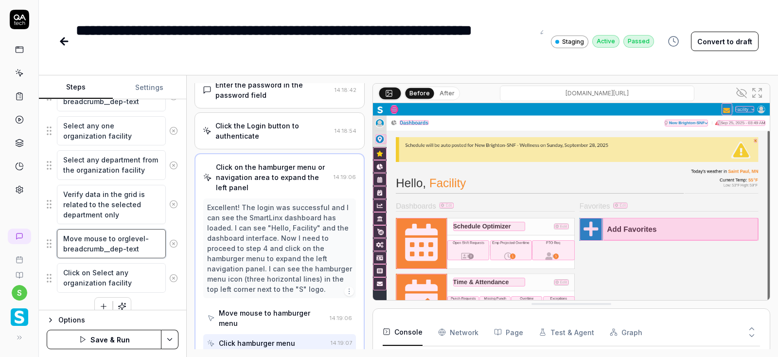
drag, startPoint x: 116, startPoint y: 234, endPoint x: 154, endPoint y: 247, distance: 40.6
click at [154, 247] on textarea "Move mouse to orglevel-breadcrumb__dep-text" at bounding box center [111, 244] width 109 height 30
click at [131, 284] on textarea "Click on Select any organization facility" at bounding box center [111, 278] width 109 height 30
drag, startPoint x: 131, startPoint y: 284, endPoint x: 91, endPoint y: 269, distance: 42.9
click at [91, 269] on textarea "Click on Select any organization facility" at bounding box center [111, 278] width 109 height 30
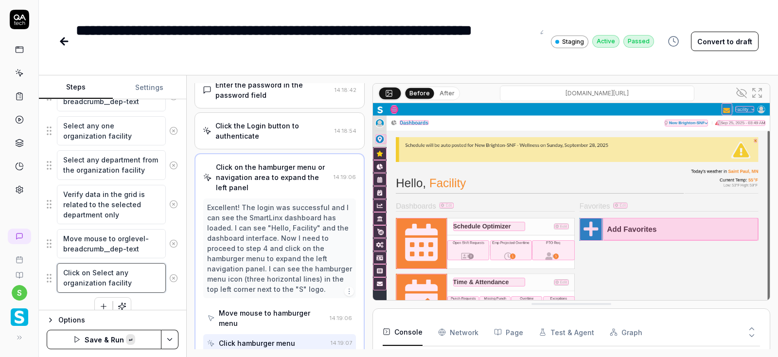
paste textarea "orglevel-breadcrumb__dep-text"
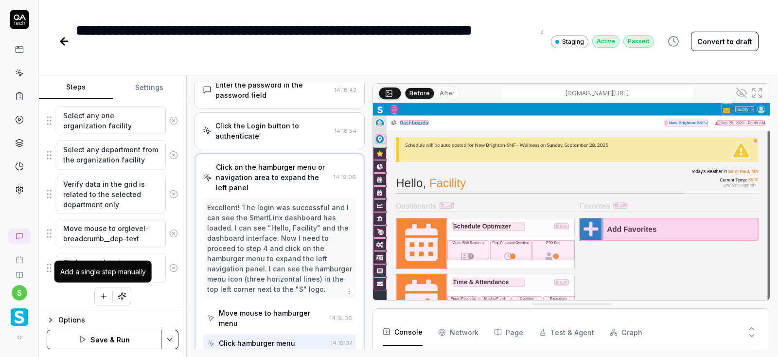
click at [104, 293] on icon "button" at bounding box center [103, 296] width 9 height 9
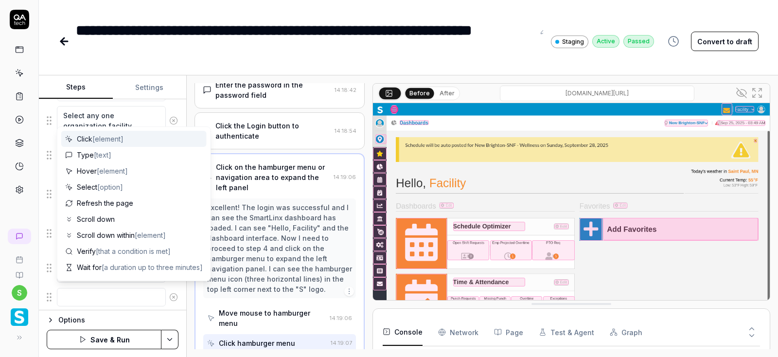
click at [100, 296] on textarea at bounding box center [111, 297] width 109 height 19
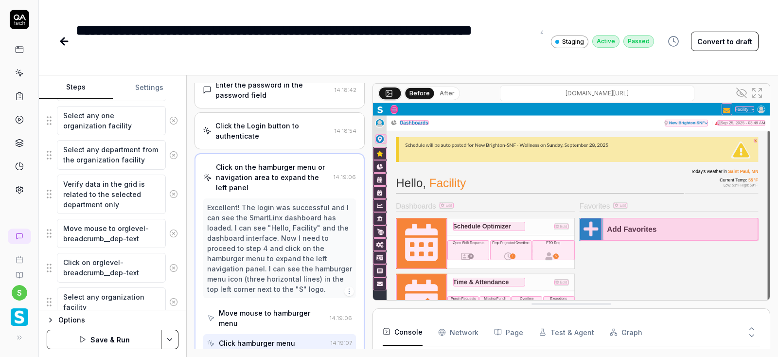
scroll to position [510, 0]
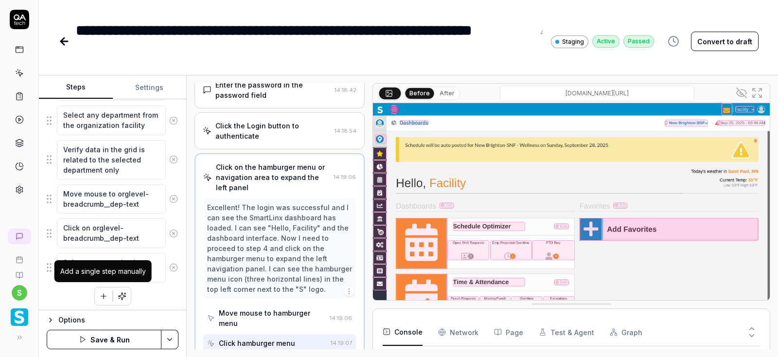
click at [101, 297] on icon "button" at bounding box center [103, 296] width 9 height 9
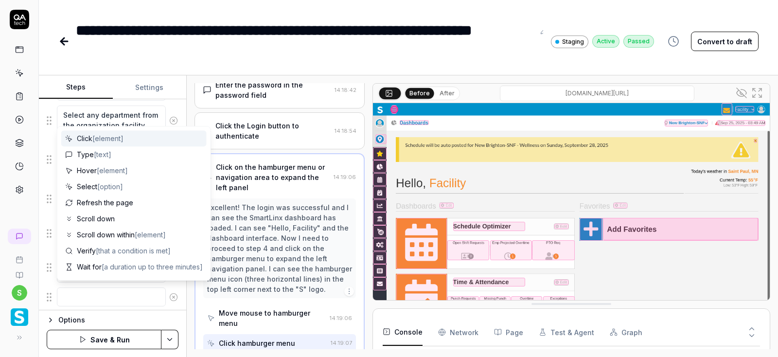
click at [99, 294] on textarea at bounding box center [111, 296] width 109 height 19
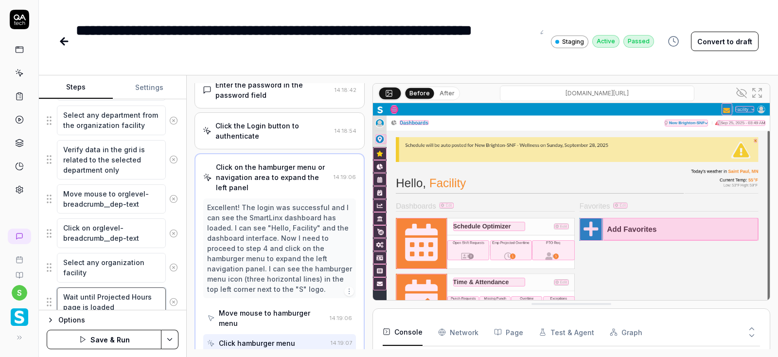
scroll to position [544, 0]
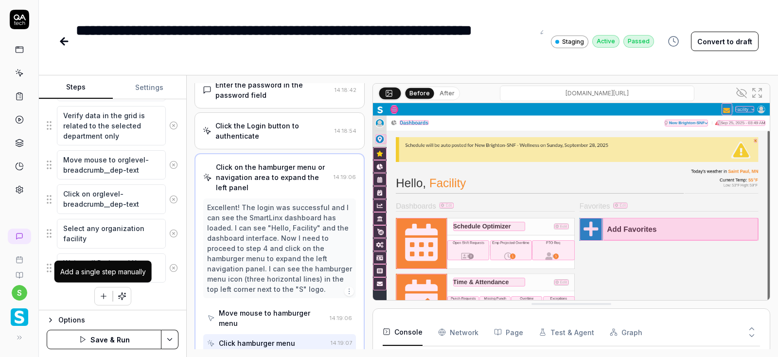
click at [102, 295] on icon "button" at bounding box center [103, 296] width 9 height 9
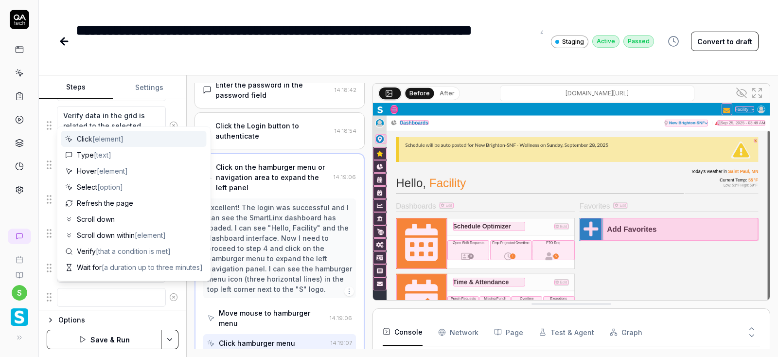
click at [94, 294] on textarea at bounding box center [111, 297] width 109 height 19
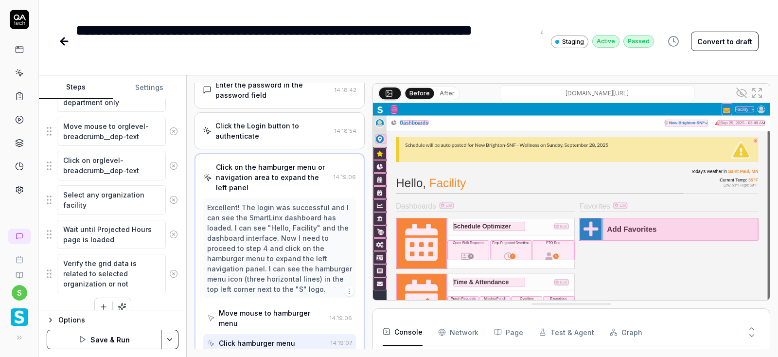
scroll to position [588, 0]
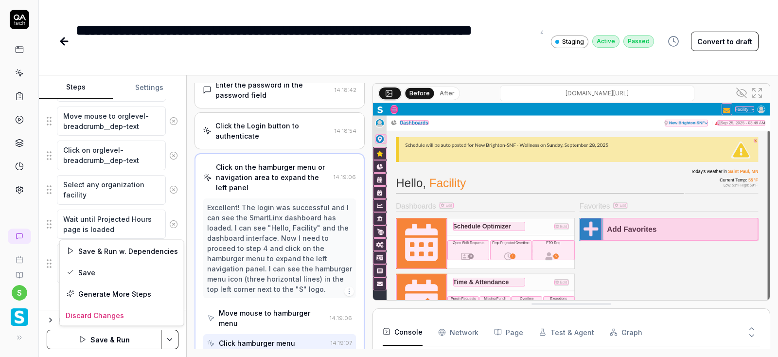
click at [174, 339] on html "**********" at bounding box center [389, 178] width 778 height 357
click at [96, 274] on div "Save" at bounding box center [122, 272] width 124 height 21
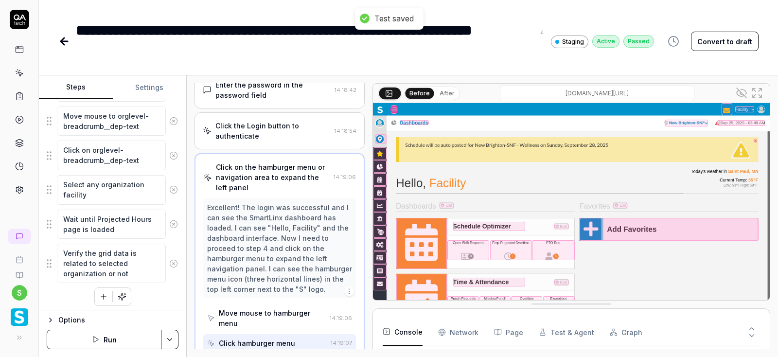
scroll to position [560, 0]
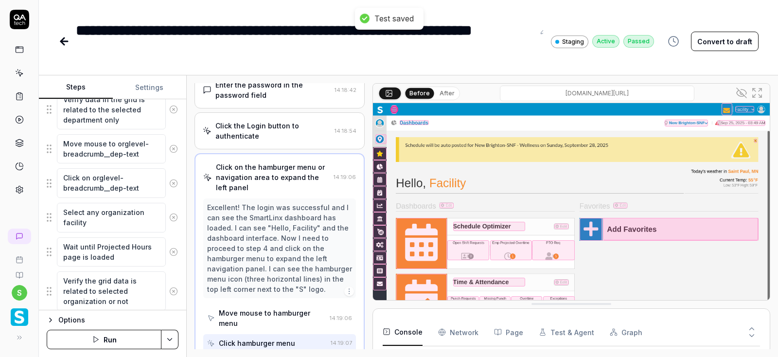
click at [101, 338] on button "Run" at bounding box center [104, 339] width 115 height 19
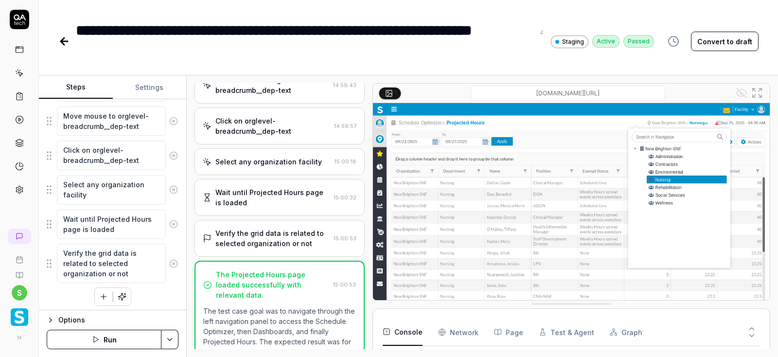
scroll to position [659, 0]
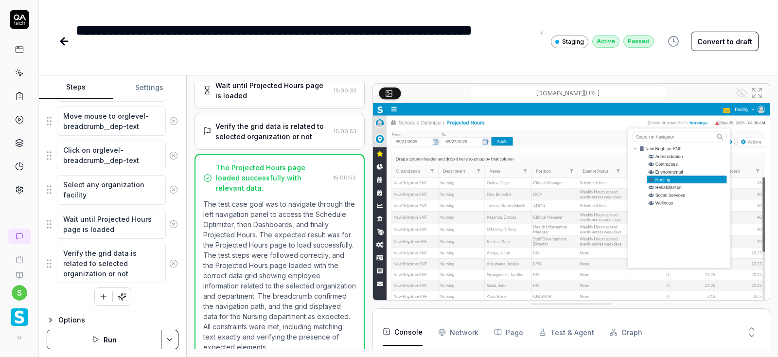
click at [268, 122] on div "Verify the grid data is related to selected organization or not" at bounding box center [272, 131] width 114 height 20
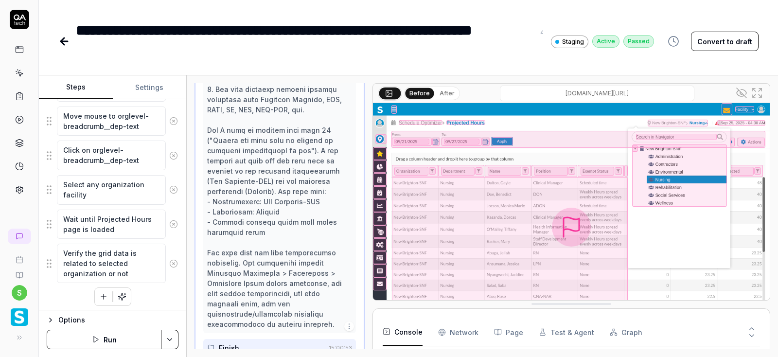
scroll to position [862, 0]
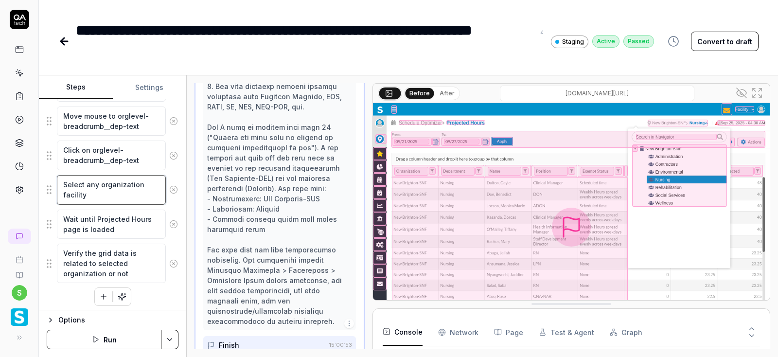
click at [70, 193] on textarea "Select any organization facility" at bounding box center [111, 190] width 109 height 30
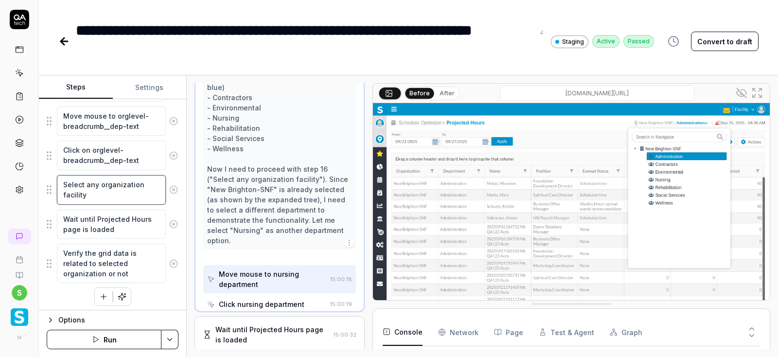
click at [70, 193] on textarea "Select any organization facility" at bounding box center [111, 190] width 109 height 30
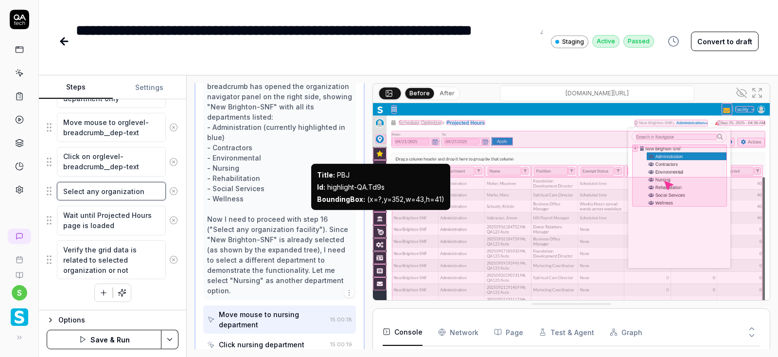
scroll to position [578, 0]
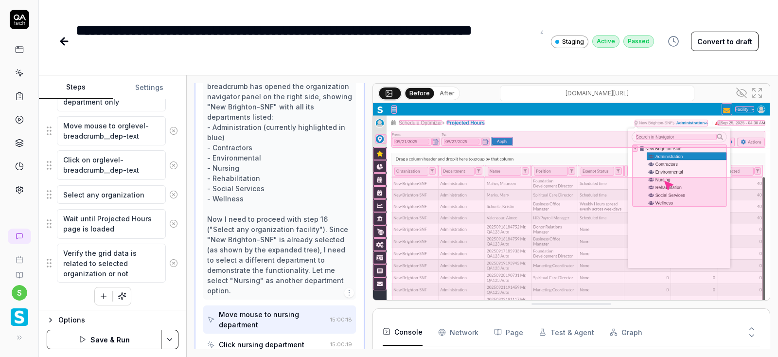
click at [169, 342] on html "**********" at bounding box center [389, 178] width 778 height 357
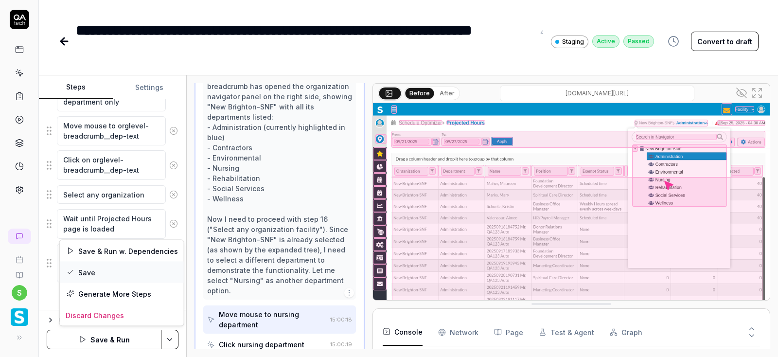
click at [81, 269] on div "Save" at bounding box center [122, 272] width 124 height 21
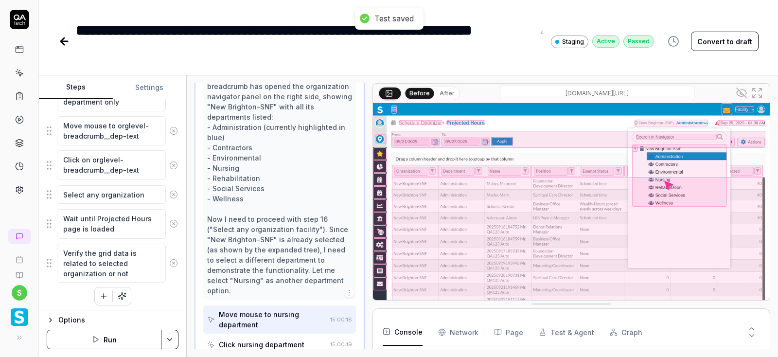
scroll to position [560, 0]
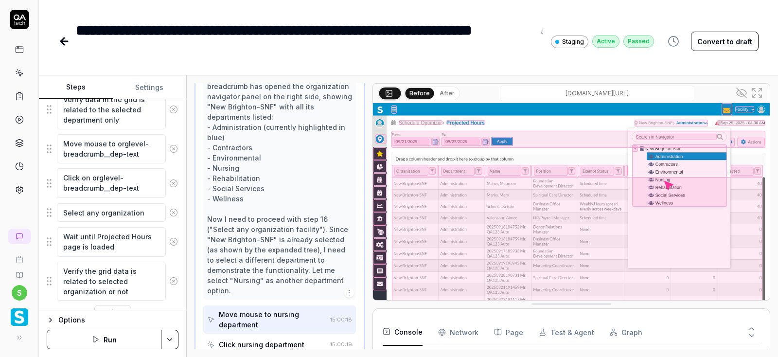
click at [113, 339] on button "Run" at bounding box center [104, 339] width 115 height 19
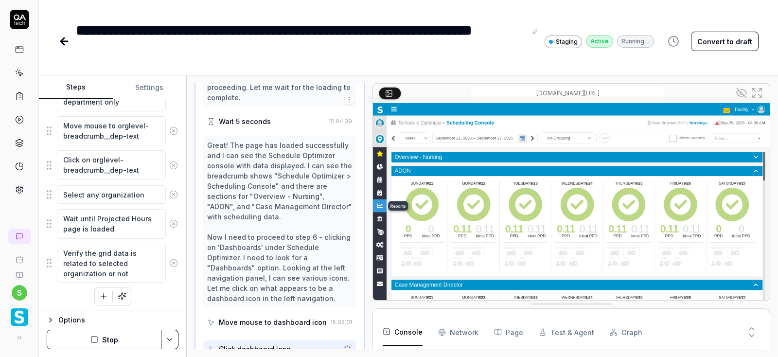
scroll to position [431, 0]
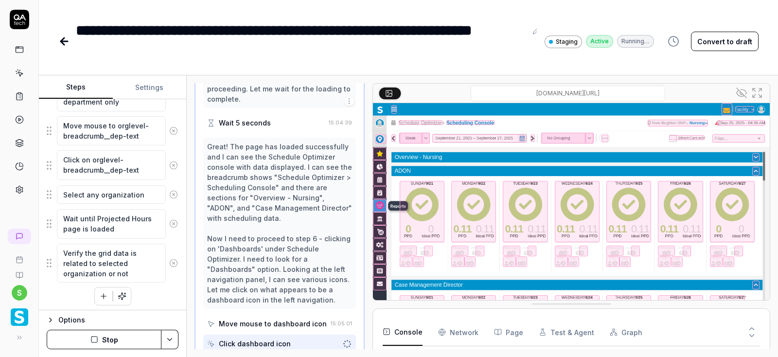
click at [174, 260] on icon at bounding box center [173, 263] width 9 height 9
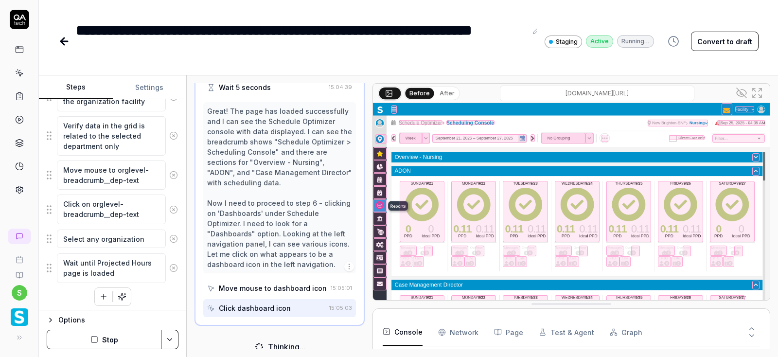
click at [174, 267] on icon at bounding box center [173, 268] width 9 height 9
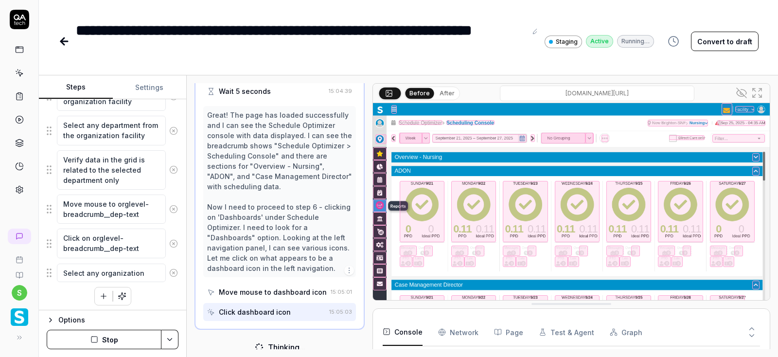
scroll to position [462, 0]
click at [174, 268] on icon at bounding box center [173, 272] width 9 height 9
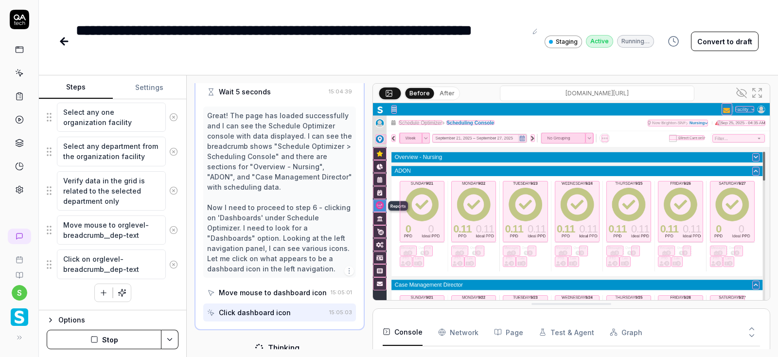
scroll to position [475, 0]
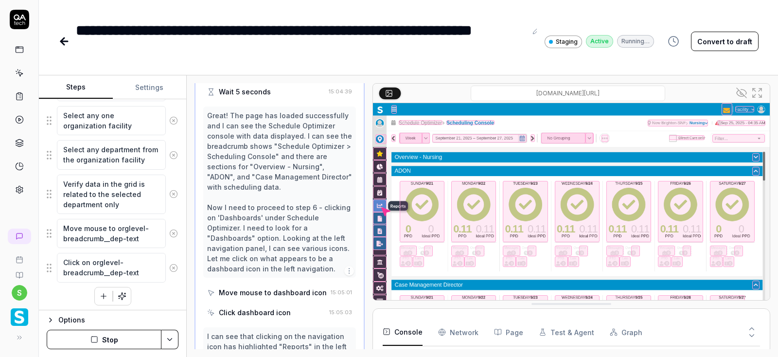
click at [172, 265] on icon at bounding box center [173, 268] width 9 height 9
click at [175, 264] on icon at bounding box center [173, 267] width 9 height 9
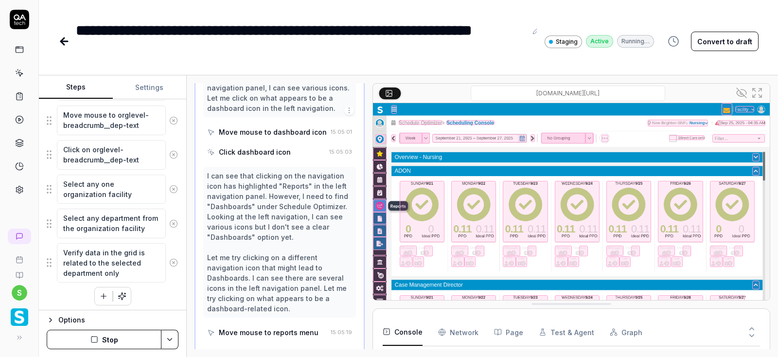
scroll to position [621, 0]
click at [177, 256] on button at bounding box center [174, 262] width 16 height 19
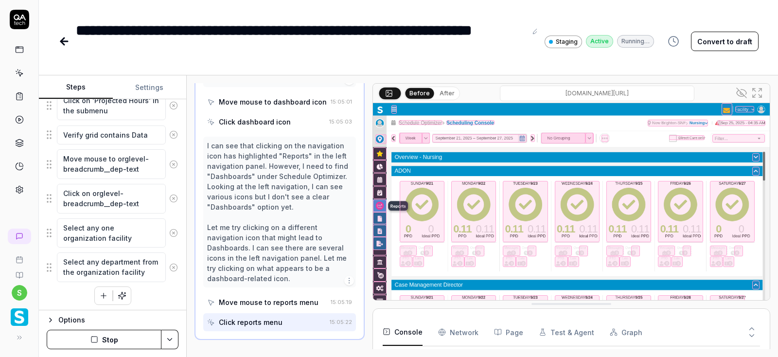
scroll to position [652, 0]
click at [177, 264] on icon at bounding box center [173, 267] width 9 height 9
click at [170, 263] on icon at bounding box center [173, 267] width 9 height 9
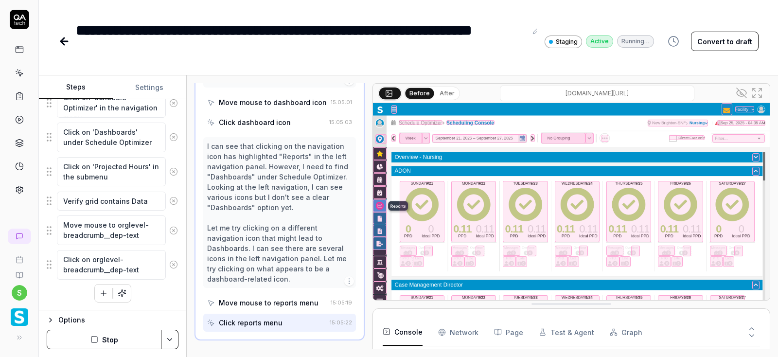
scroll to position [294, 0]
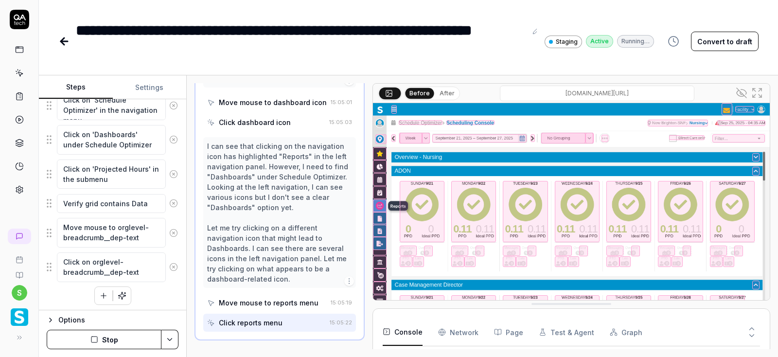
click at [174, 267] on icon at bounding box center [173, 267] width 9 height 9
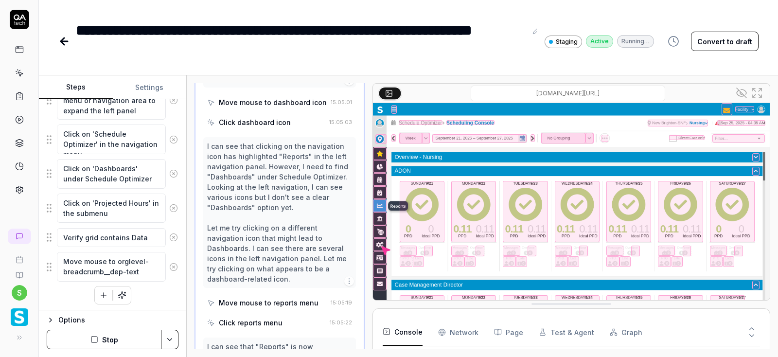
click at [174, 267] on icon at bounding box center [173, 267] width 9 height 9
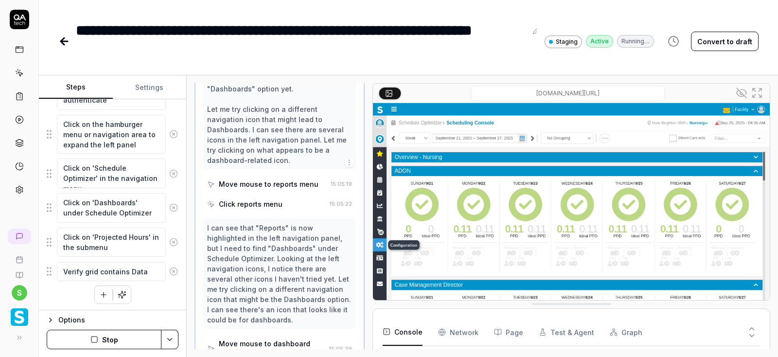
scroll to position [771, 0]
click at [125, 339] on button "Stop" at bounding box center [104, 339] width 115 height 19
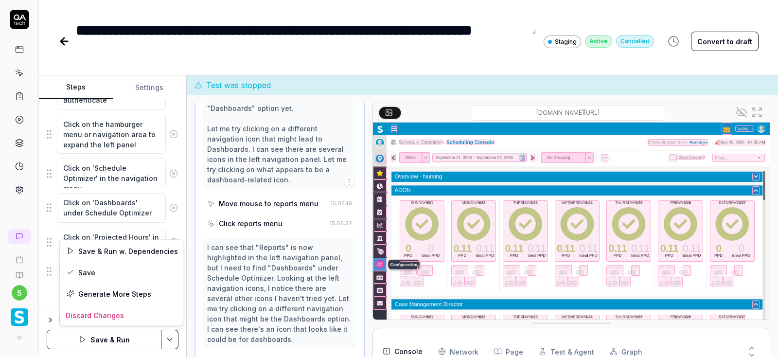
click at [167, 342] on html "**********" at bounding box center [389, 178] width 778 height 357
click at [87, 268] on div "Save" at bounding box center [122, 272] width 124 height 21
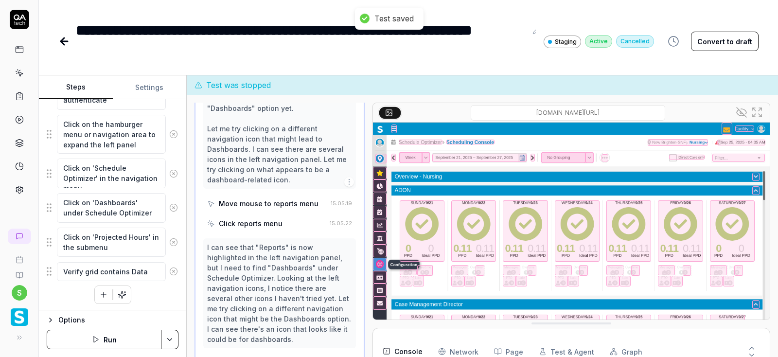
scroll to position [223, 0]
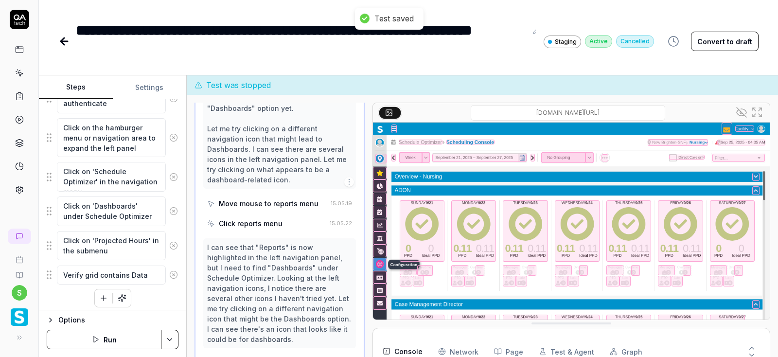
click at [102, 342] on button "Run" at bounding box center [104, 339] width 115 height 19
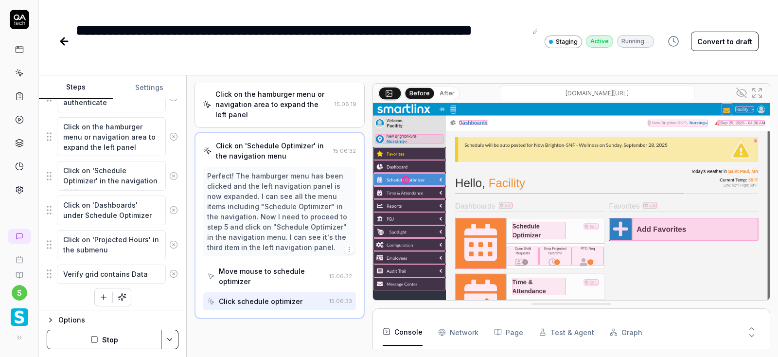
scroll to position [170, 0]
click at [148, 84] on button "Settings" at bounding box center [150, 87] width 74 height 23
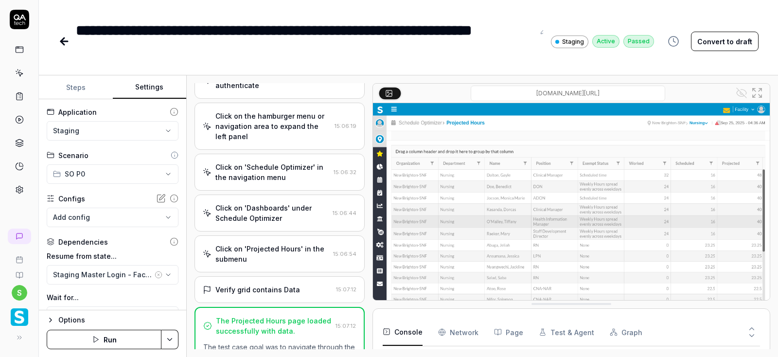
scroll to position [0, 0]
click at [121, 337] on button "Run" at bounding box center [104, 339] width 115 height 19
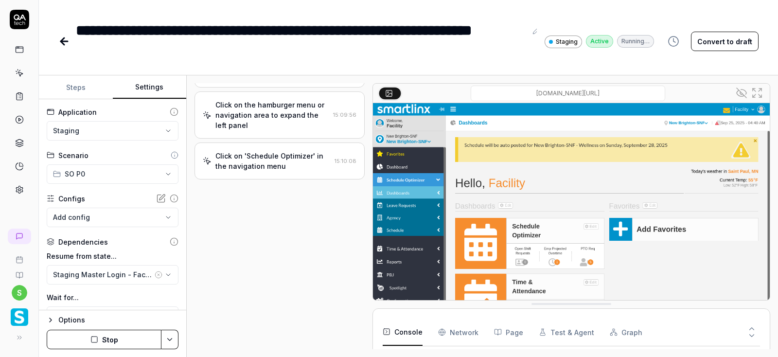
scroll to position [128, 0]
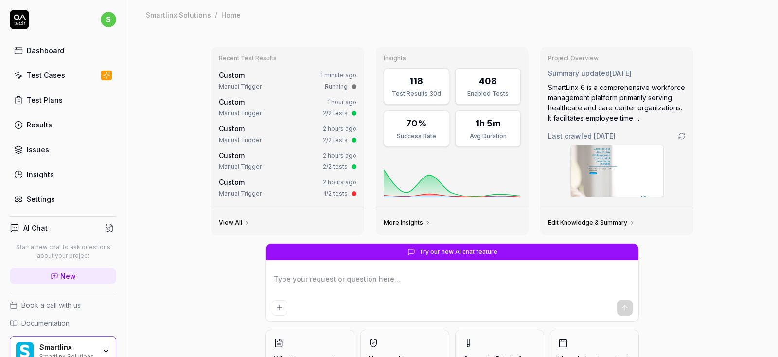
click at [36, 72] on div "Test Cases" at bounding box center [46, 75] width 38 height 10
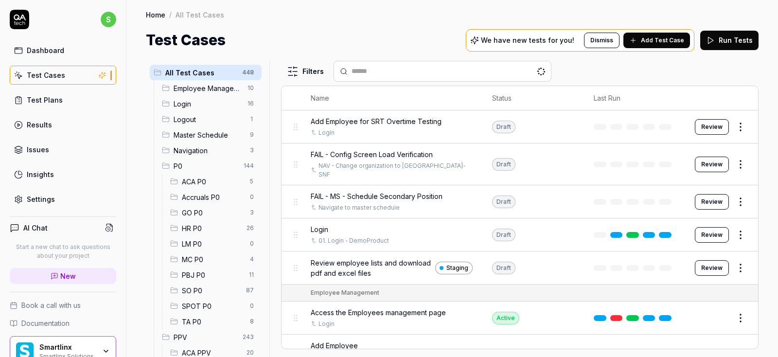
click at [191, 102] on span "Login" at bounding box center [208, 104] width 68 height 10
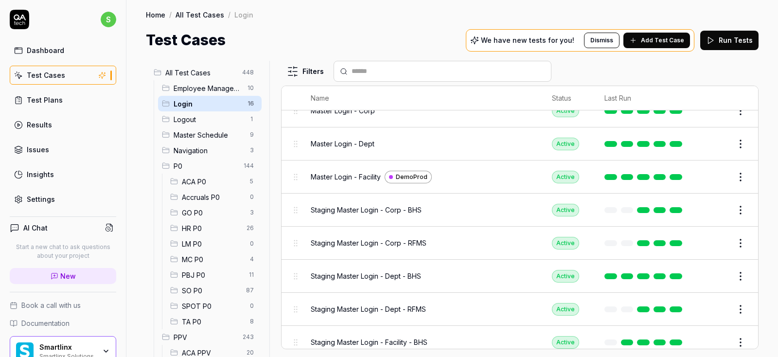
scroll to position [292, 0]
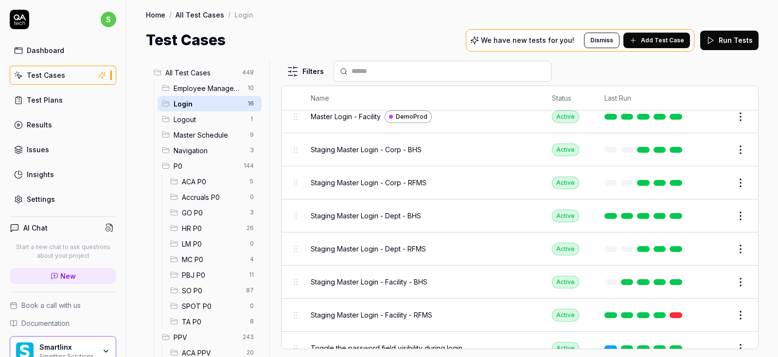
click at [716, 281] on button "Edit" at bounding box center [717, 282] width 23 height 16
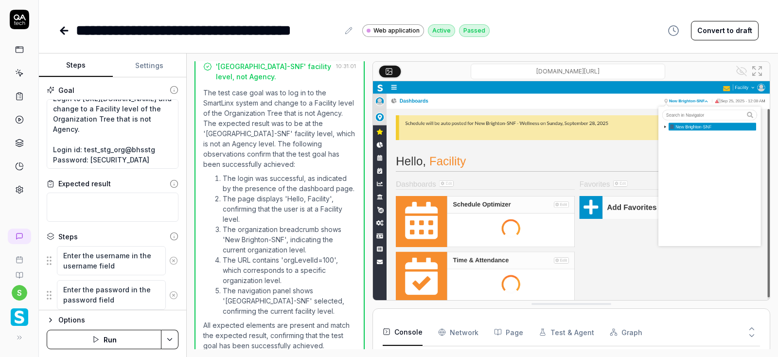
scroll to position [20, 0]
drag, startPoint x: 83, startPoint y: 151, endPoint x: 154, endPoint y: 148, distance: 71.6
click at [154, 148] on textarea "Login to https://v6-stg01.smartlinxsolutions.com/ and change to a Facility leve…" at bounding box center [113, 134] width 132 height 70
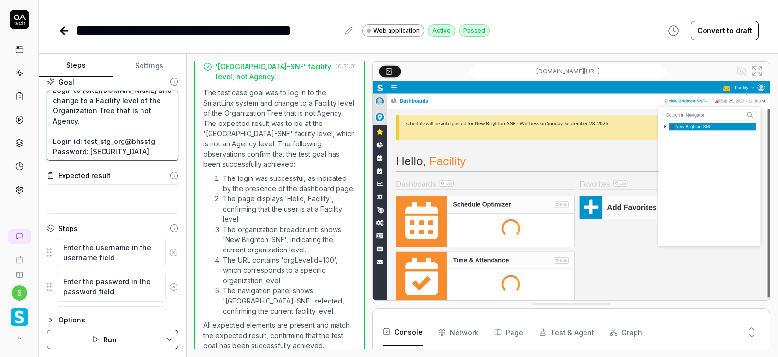
scroll to position [0, 0]
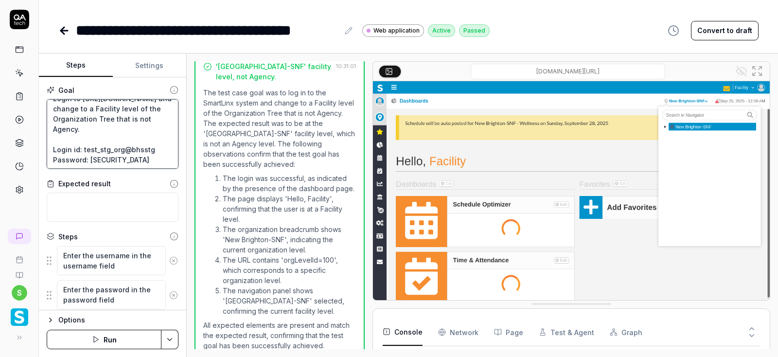
drag, startPoint x: 89, startPoint y: 156, endPoint x: 130, endPoint y: 159, distance: 42.0
click at [130, 159] on textarea "Login to https://v6-stg01.smartlinxsolutions.com/ and change to a Facility leve…" at bounding box center [113, 134] width 132 height 70
